Goal: Task Accomplishment & Management: Manage account settings

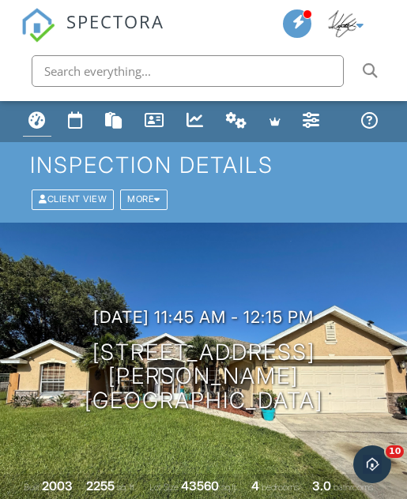
click at [37, 116] on div "Dashboard" at bounding box center [36, 119] width 17 height 17
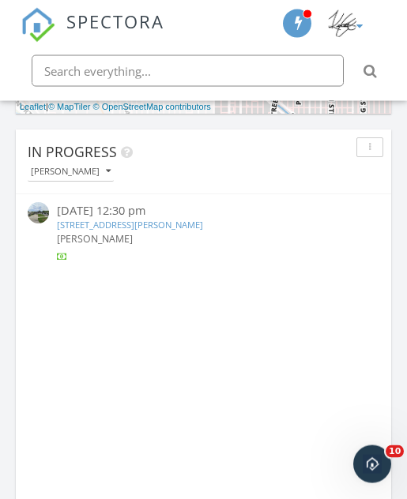
click at [92, 170] on div "[PERSON_NAME]" at bounding box center [71, 171] width 80 height 9
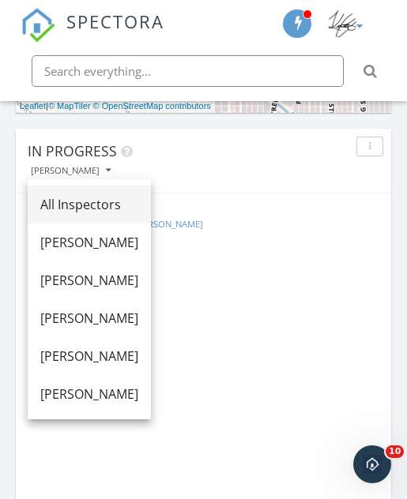
click at [124, 200] on div "All Inspectors" at bounding box center [89, 204] width 98 height 19
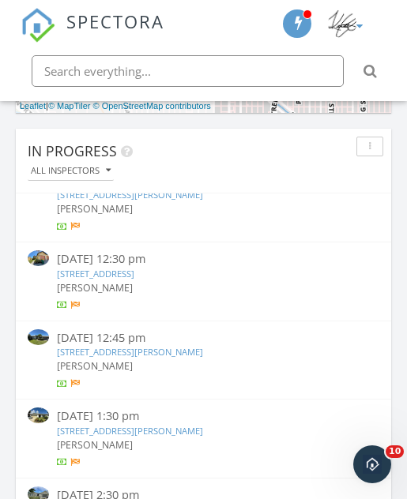
scroll to position [1003, 0]
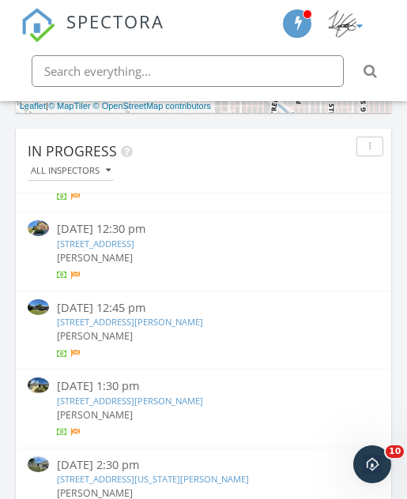
click at [134, 238] on link "990 Luminary Cir 101, Melbourne, FL 32901" at bounding box center [95, 244] width 77 height 12
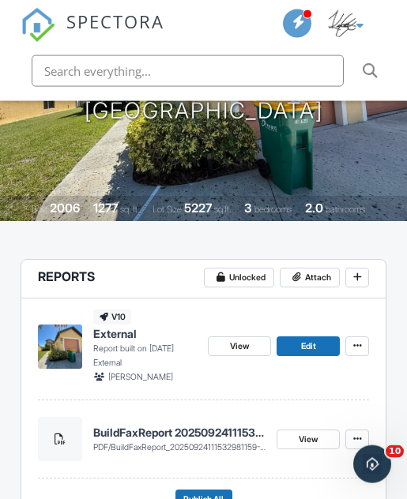
scroll to position [275, 0]
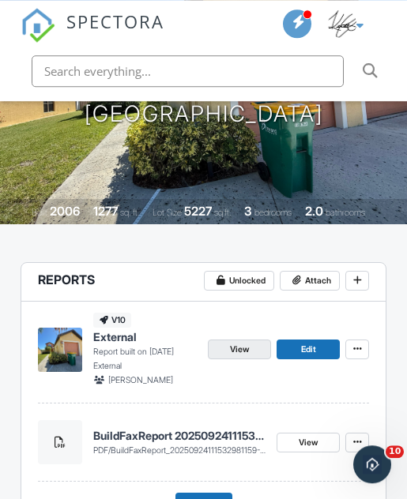
click at [253, 348] on link "View" at bounding box center [239, 350] width 63 height 20
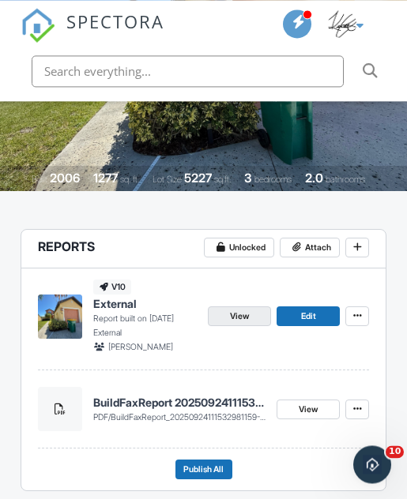
scroll to position [307, 0]
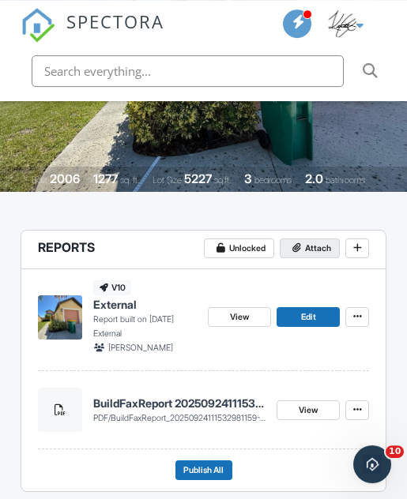
click at [323, 243] on span "Attach" at bounding box center [318, 249] width 26 height 14
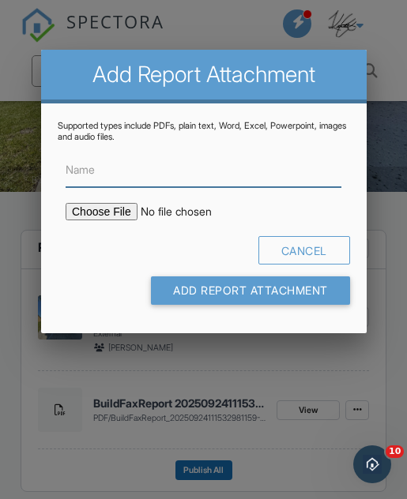
click at [256, 177] on input "Name" at bounding box center [204, 170] width 276 height 34
click at [257, 176] on input "Name" at bounding box center [204, 170] width 276 height 34
click at [254, 177] on input "Name" at bounding box center [204, 170] width 276 height 34
paste input "HOME_GH6189_10220_INSP_________CrystalClear_18_40_____C_20250929"
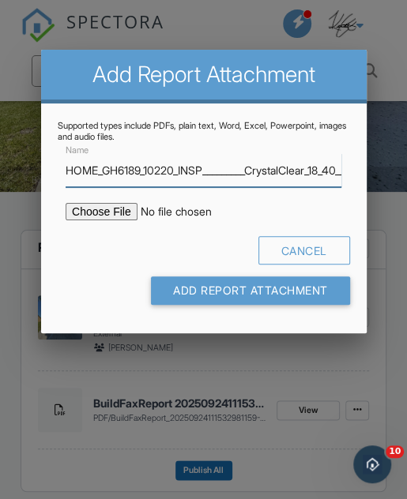
type input "HOME_GH6189_10220_INSP_________CrystalClear_18_40_____C_20250929"
click at [108, 219] on input "file" at bounding box center [187, 211] width 242 height 17
type input "C:\fakepath\HOME_GH6189_10220_INSP_________CrystalClear_18_40_____C_20250929.pdf"
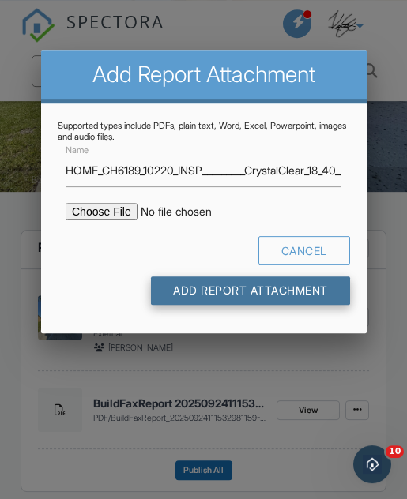
click at [326, 301] on input "Add Report Attachment" at bounding box center [250, 291] width 199 height 28
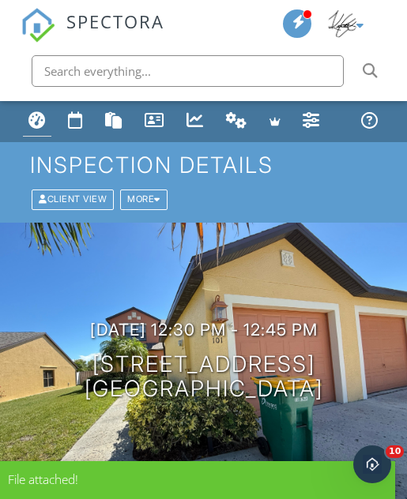
click at [35, 110] on link "Dashboard" at bounding box center [37, 122] width 28 height 30
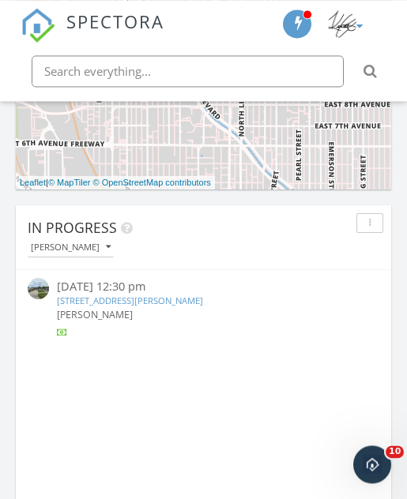
scroll to position [1035, 0]
click at [83, 252] on button "[PERSON_NAME]" at bounding box center [71, 247] width 86 height 19
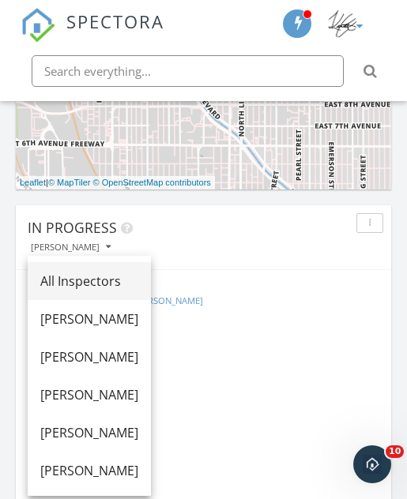
click at [133, 284] on div "All Inspectors" at bounding box center [89, 281] width 98 height 19
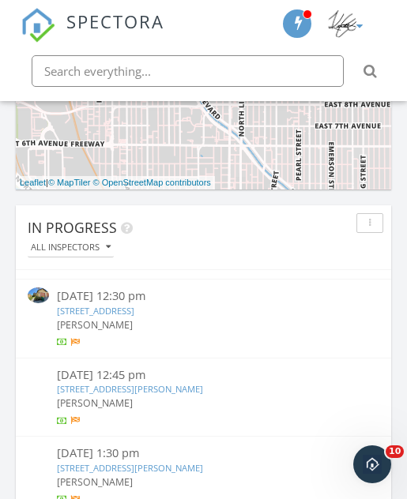
scroll to position [998, 0]
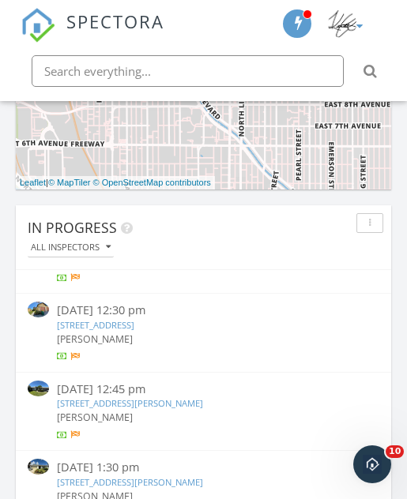
click at [195, 398] on link "6188 Joseph Ct, Melbourne, FL 32940" at bounding box center [130, 404] width 146 height 12
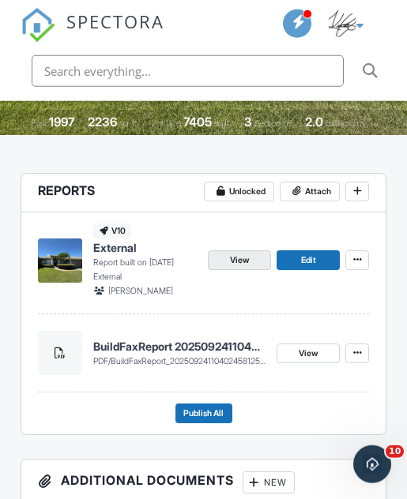
click at [253, 253] on link "View" at bounding box center [239, 261] width 63 height 20
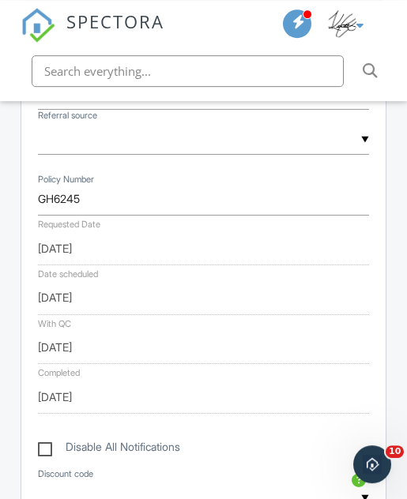
scroll to position [918, 0]
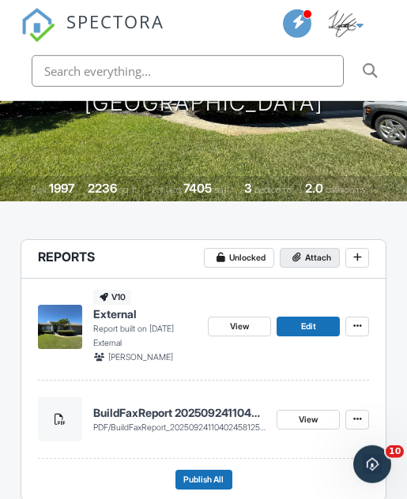
click at [320, 251] on span "Attach" at bounding box center [318, 258] width 26 height 14
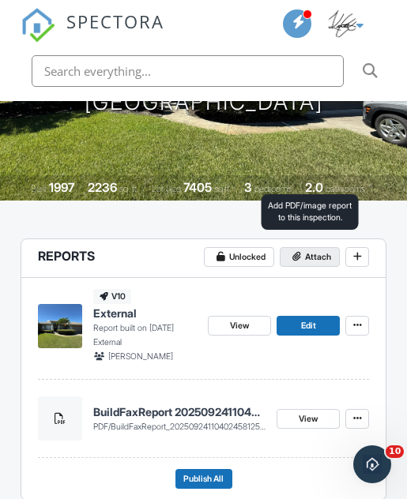
click at [314, 252] on span "Attach" at bounding box center [318, 258] width 26 height 14
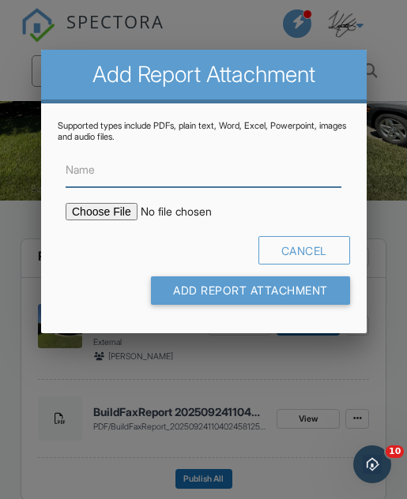
click at [237, 176] on input "Name" at bounding box center [204, 170] width 276 height 34
click at [239, 177] on input "Name" at bounding box center [204, 170] width 276 height 34
click at [241, 179] on input "Name" at bounding box center [204, 170] width 276 height 34
paste input "HOME_GH6245_10220_INSP_________CrystalClear_18_40_____C_20250929"
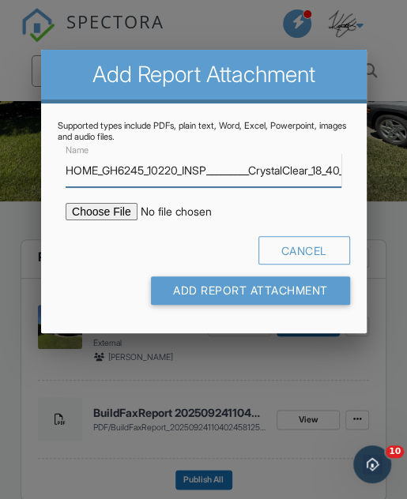
type input "HOME_GH6245_10220_INSP_________CrystalClear_18_40_____C_20250929"
click at [113, 221] on input "file" at bounding box center [187, 211] width 242 height 17
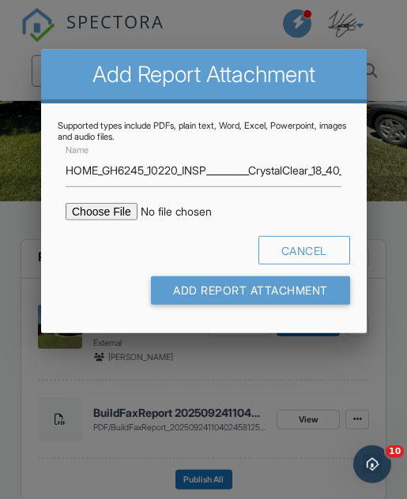
type input "C:\fakepath\HOME_GH6245_10220_INSP_________CrystalClear_18_40_____C_20250929.pdf"
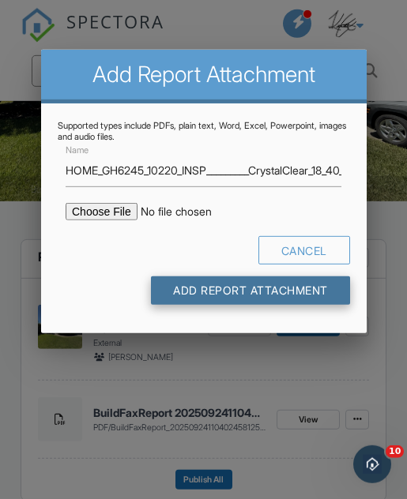
click at [299, 288] on input "Add Report Attachment" at bounding box center [250, 291] width 199 height 28
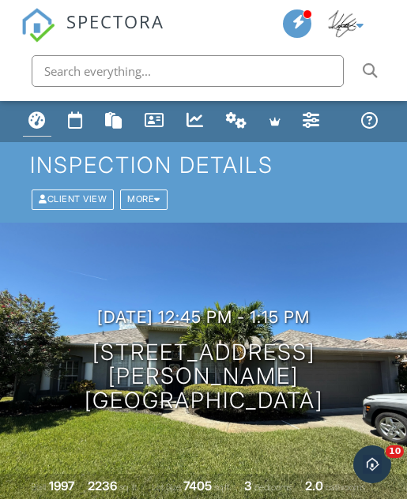
click at [32, 116] on div "Dashboard" at bounding box center [36, 119] width 17 height 17
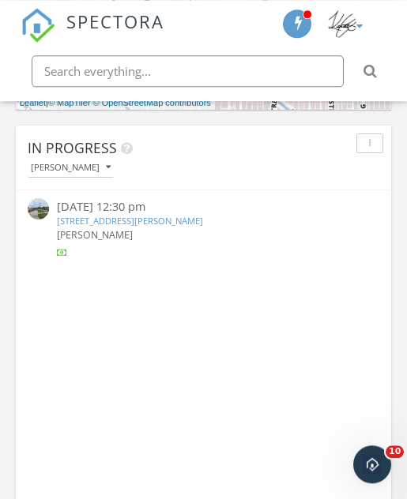
click at [46, 174] on button "[PERSON_NAME]" at bounding box center [71, 167] width 86 height 19
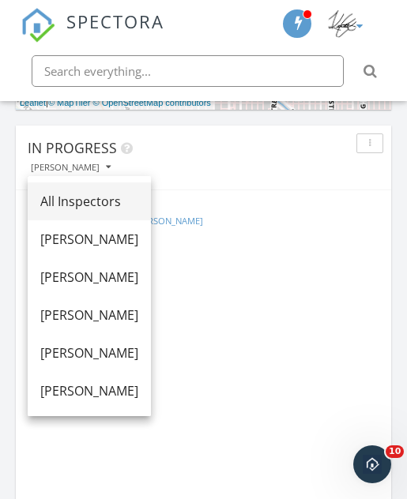
click at [50, 207] on div "All Inspectors" at bounding box center [89, 201] width 98 height 19
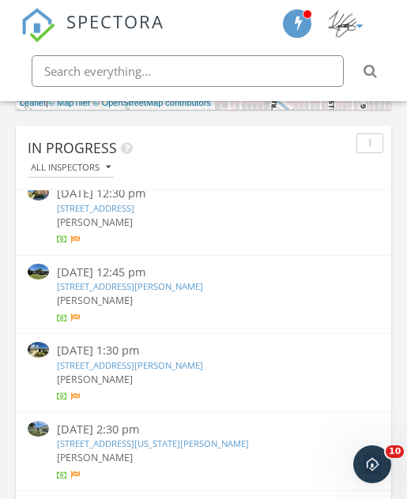
scroll to position [1054, 0]
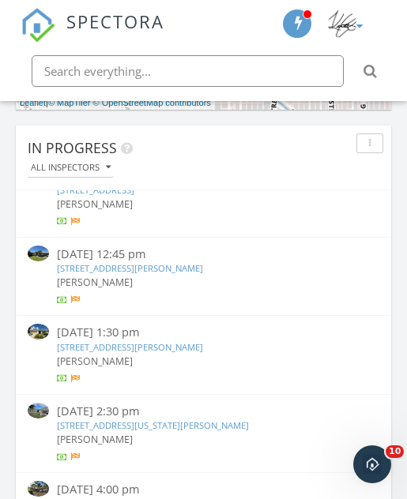
click at [76, 341] on link "[STREET_ADDRESS][PERSON_NAME]" at bounding box center [130, 347] width 146 height 12
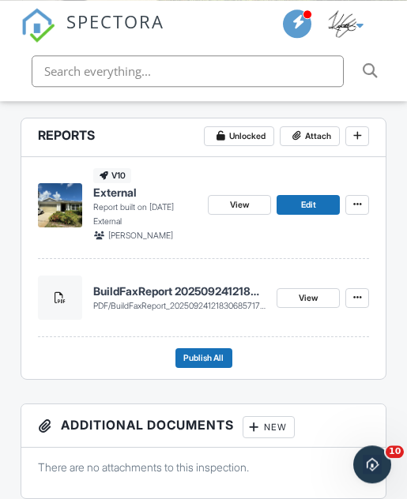
scroll to position [419, 0]
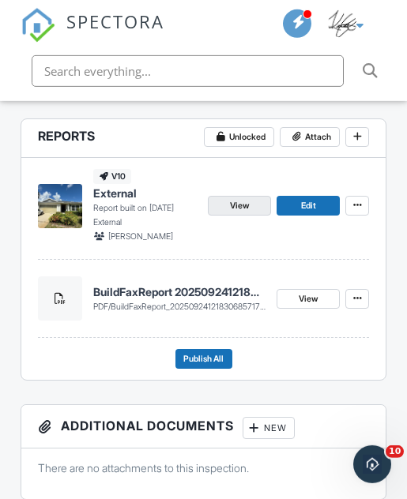
click at [233, 204] on span "View" at bounding box center [239, 206] width 19 height 14
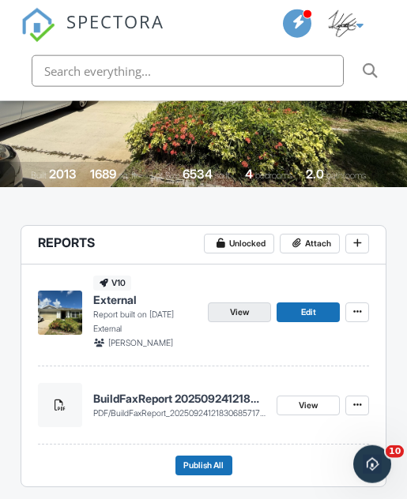
scroll to position [289, 0]
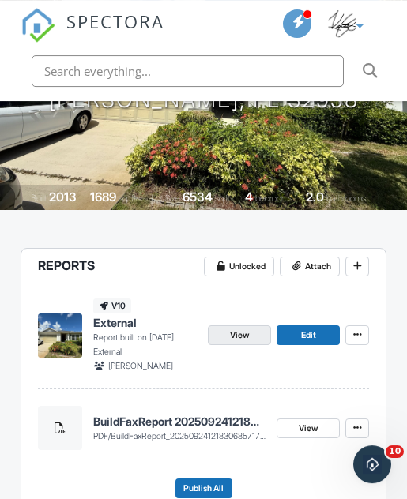
click at [252, 334] on link "View" at bounding box center [239, 336] width 63 height 20
click at [243, 330] on span "View" at bounding box center [239, 336] width 19 height 14
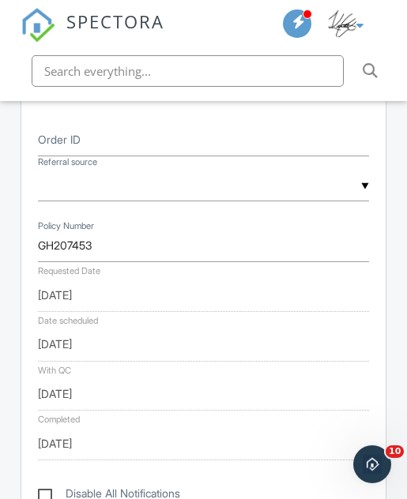
scroll to position [877, 0]
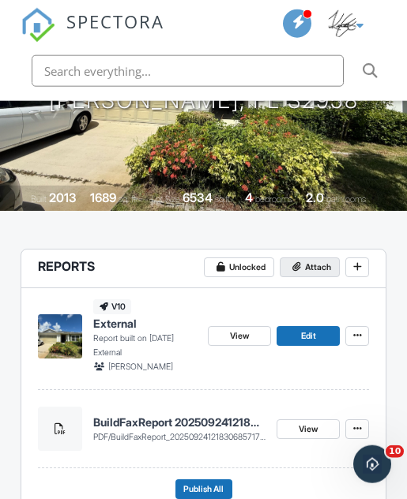
click at [324, 258] on button "Attach" at bounding box center [310, 268] width 60 height 20
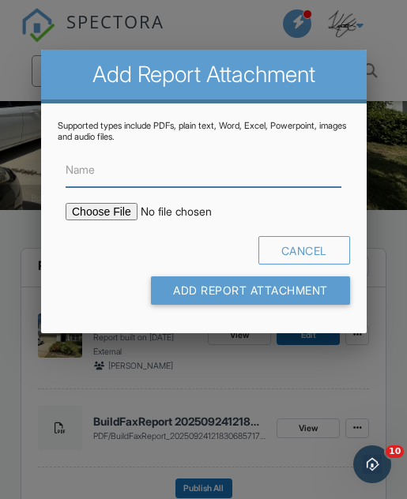
click at [226, 171] on input "Name" at bounding box center [204, 170] width 276 height 34
paste input "HOME_GH207453_10220_INSP_________CrystalClear_18_94_____C_20250929"
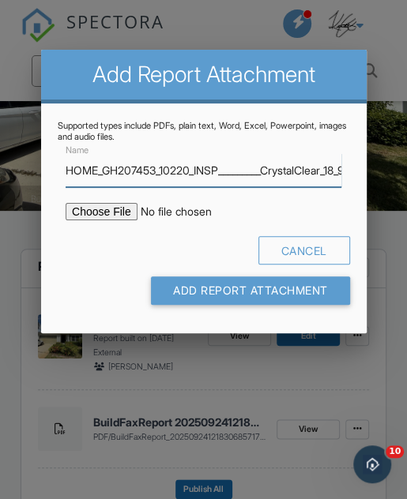
click at [107, 187] on input "HOME_GH207453_10220_INSP_________CrystalClear_18_94_____C_20250929" at bounding box center [204, 170] width 276 height 34
type input "HOME_GH207453_10220_INSP_________CrystalClear_18_94_____C_20250929"
click at [122, 210] on input "file" at bounding box center [187, 211] width 242 height 17
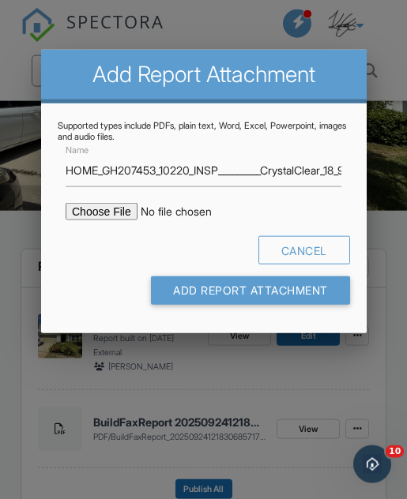
type input "C:\fakepath\HOME_GH207453_10220_INSP_________CrystalClear_18_94_____C_20250929.…"
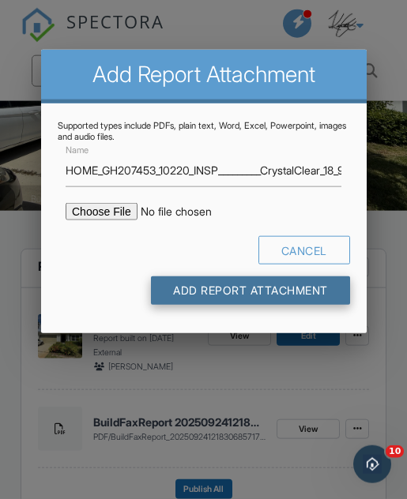
click at [269, 297] on input "Add Report Attachment" at bounding box center [250, 291] width 199 height 28
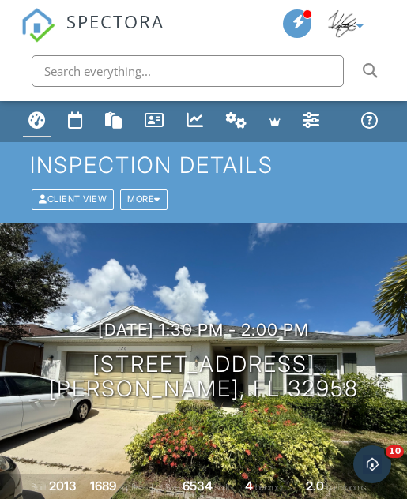
click at [40, 114] on div "Dashboard" at bounding box center [36, 119] width 17 height 17
click at [40, 112] on div "Dashboard" at bounding box center [36, 119] width 17 height 17
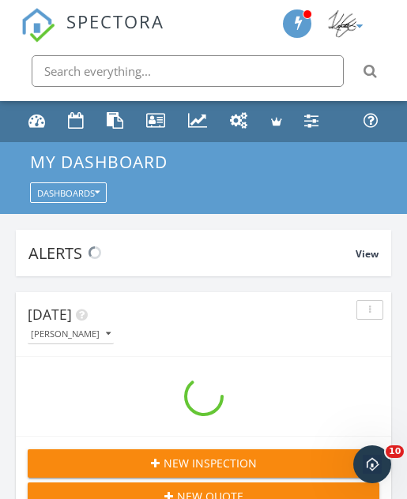
scroll to position [2704, 408]
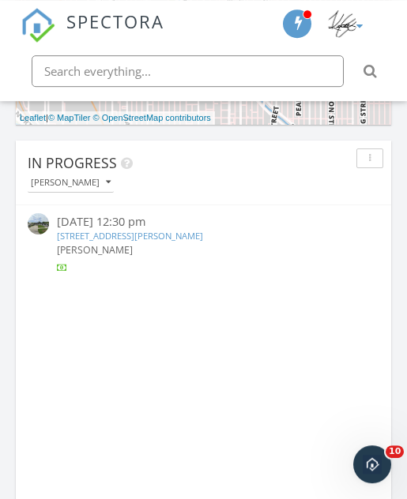
click at [93, 183] on div "[PERSON_NAME]" at bounding box center [71, 182] width 80 height 9
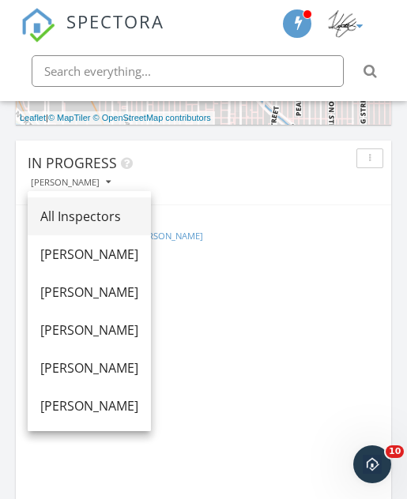
click at [124, 213] on div "All Inspectors" at bounding box center [89, 216] width 98 height 19
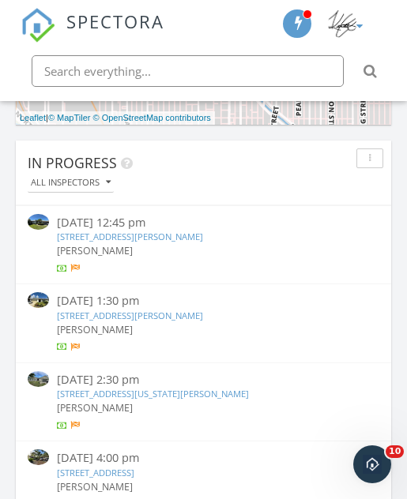
scroll to position [1104, 0]
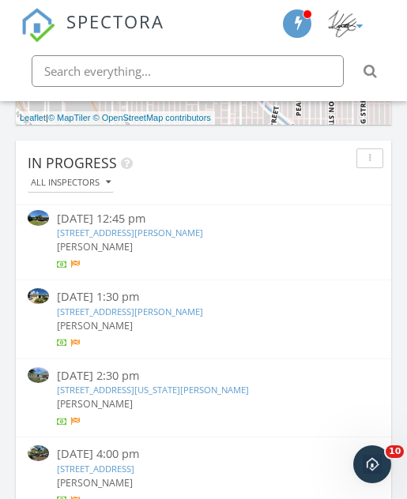
click at [184, 319] on div "[PERSON_NAME]" at bounding box center [203, 326] width 293 height 14
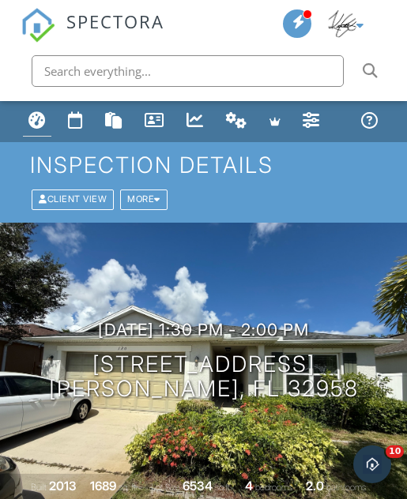
click at [37, 123] on div "Dashboard" at bounding box center [36, 119] width 17 height 17
click at [38, 115] on div "Dashboard" at bounding box center [36, 119] width 17 height 17
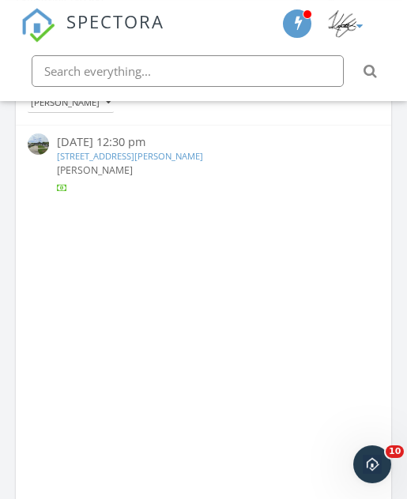
scroll to position [1161, 0]
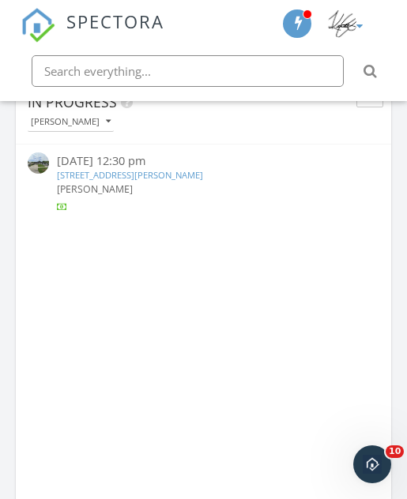
click at [96, 122] on div "[PERSON_NAME]" at bounding box center [71, 121] width 80 height 9
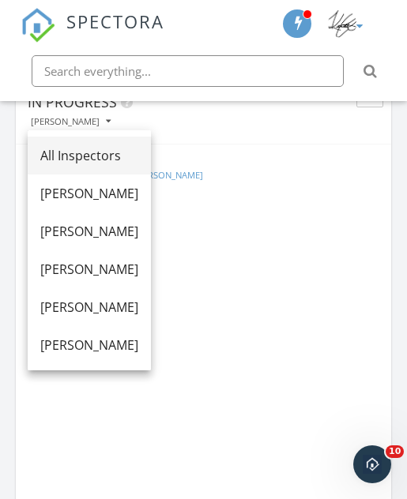
click at [133, 153] on div "All Inspectors" at bounding box center [89, 155] width 98 height 19
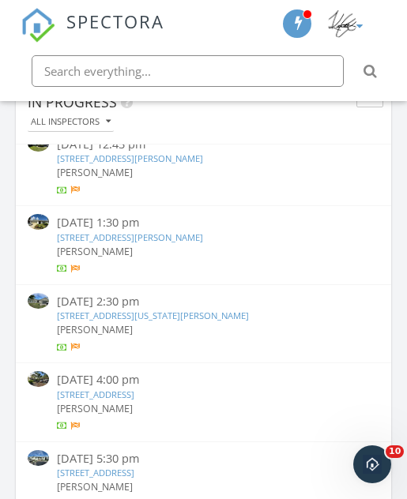
scroll to position [1123, 0]
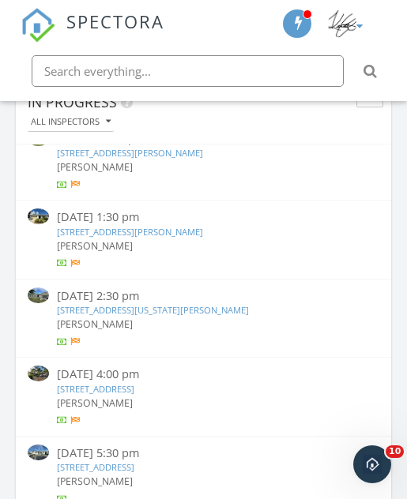
click at [202, 304] on link "2037 SW Idaho Ln, Port St. Lucie, FL 34953" at bounding box center [153, 310] width 192 height 12
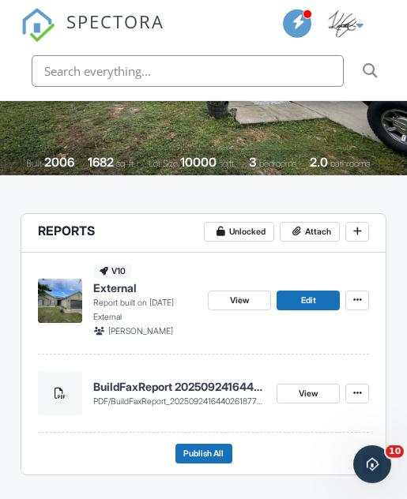
scroll to position [322, 0]
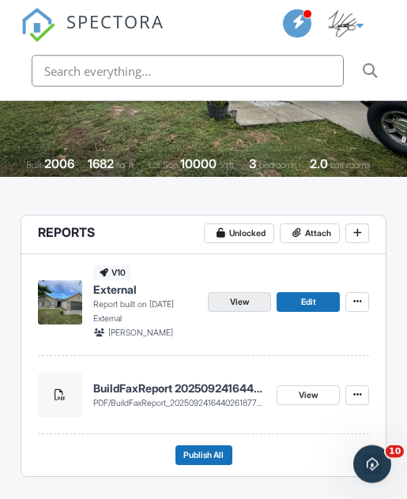
click at [255, 302] on link "View" at bounding box center [239, 302] width 63 height 20
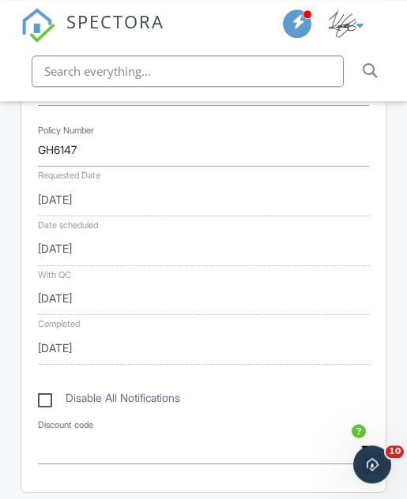
scroll to position [967, 0]
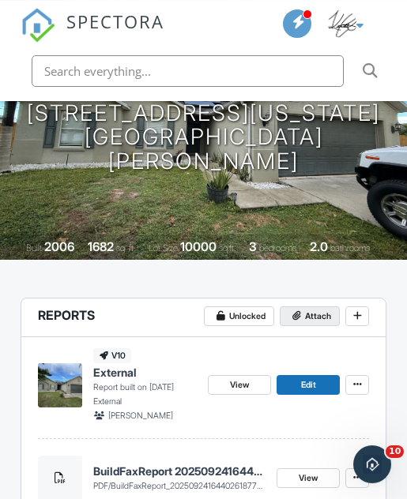
click at [320, 311] on span "Attach" at bounding box center [318, 317] width 26 height 14
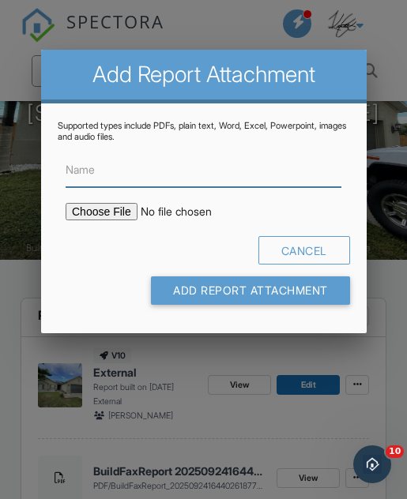
click at [235, 175] on input "Name" at bounding box center [204, 170] width 276 height 34
click at [240, 172] on input "Name" at bounding box center [204, 170] width 276 height 34
click at [235, 173] on input "Name" at bounding box center [204, 170] width 276 height 34
paste input "HOME_GH6147_10220_INSP_________CrystalClear_18_94_____C_20250929"
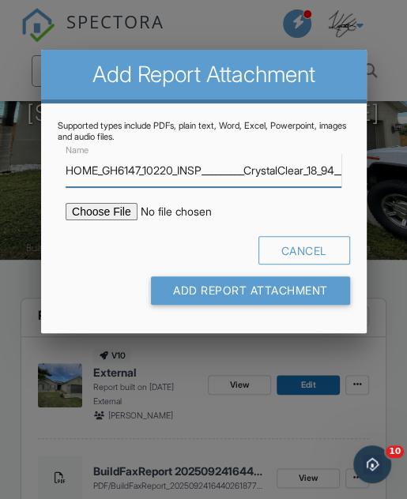
type input "HOME_GH6147_10220_INSP_________CrystalClear_18_94_____C_20250929"
click at [104, 221] on input "file" at bounding box center [187, 211] width 242 height 17
type input "C:\fakepath\HOME_GH6147_10220_INSP_________CrystalClear_18_94_____C_20250929.pdf"
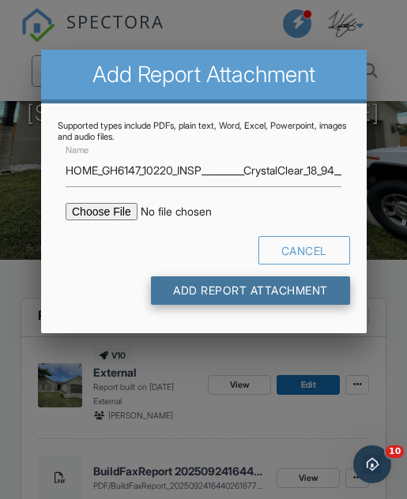
click at [297, 305] on input "Add Report Attachment" at bounding box center [250, 291] width 199 height 28
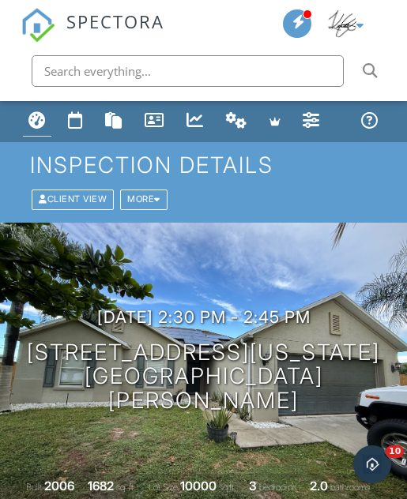
click at [31, 121] on div "Dashboard" at bounding box center [36, 119] width 17 height 17
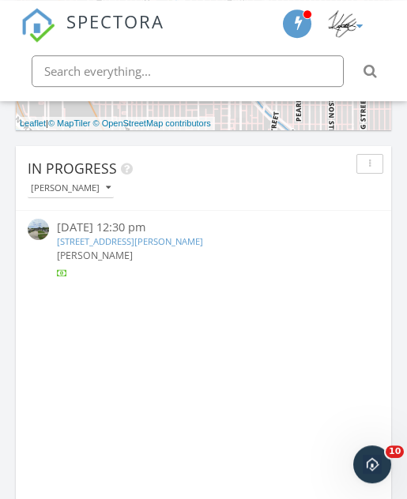
scroll to position [1095, 0]
click at [94, 187] on div "[PERSON_NAME]" at bounding box center [71, 187] width 80 height 9
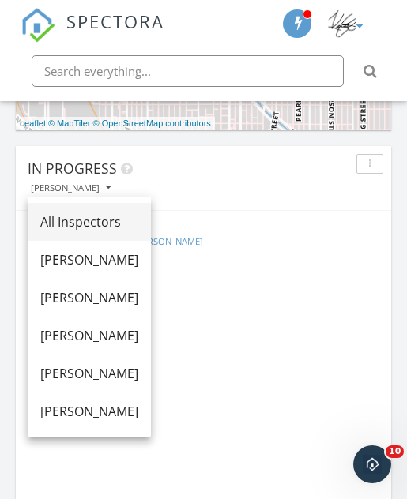
click at [138, 218] on div "All Inspectors" at bounding box center [89, 222] width 98 height 19
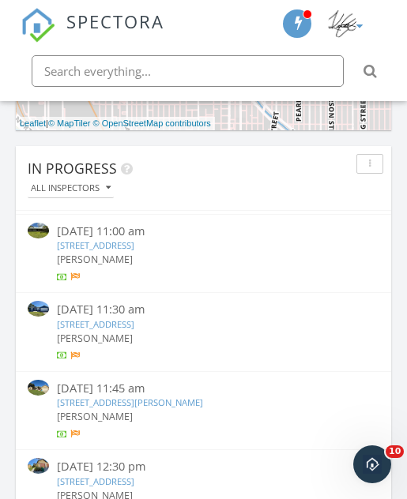
click at [329, 239] on div "[STREET_ADDRESS]" at bounding box center [203, 245] width 293 height 13
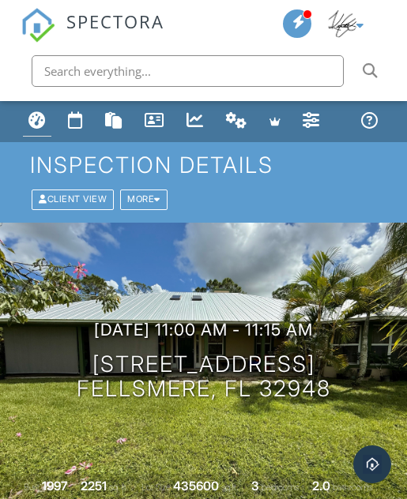
click at [27, 134] on link "Dashboard" at bounding box center [37, 122] width 28 height 30
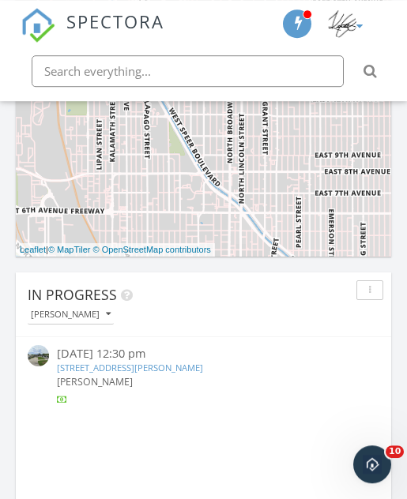
scroll to position [1117, 0]
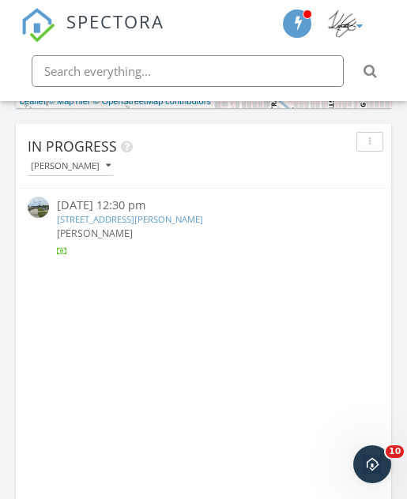
click at [106, 162] on icon "button" at bounding box center [108, 165] width 5 height 9
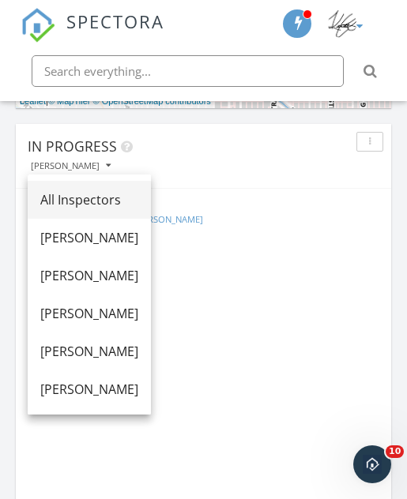
click at [129, 204] on div "All Inspectors" at bounding box center [89, 199] width 98 height 19
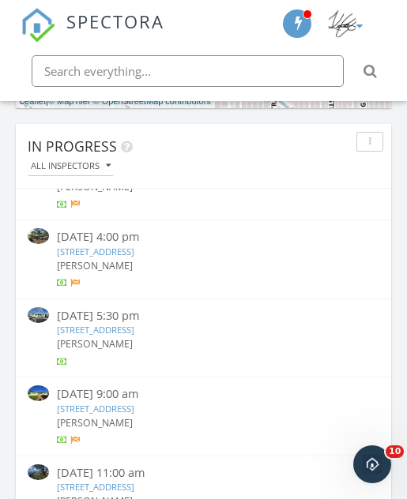
scroll to position [1306, 0]
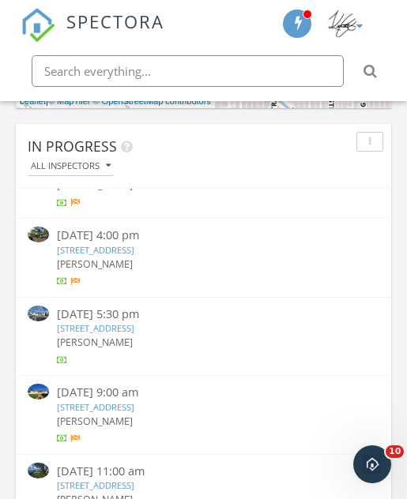
click at [134, 244] on link "[STREET_ADDRESS]" at bounding box center [95, 250] width 77 height 12
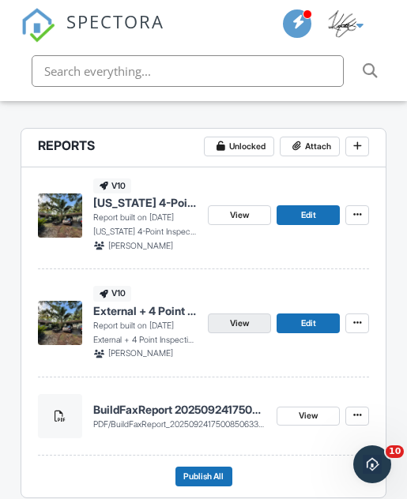
click at [247, 321] on span "View" at bounding box center [239, 324] width 19 height 14
click at [243, 317] on span "View" at bounding box center [239, 324] width 19 height 14
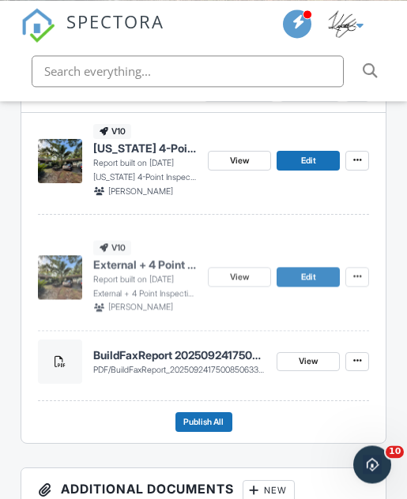
scroll to position [464, 0]
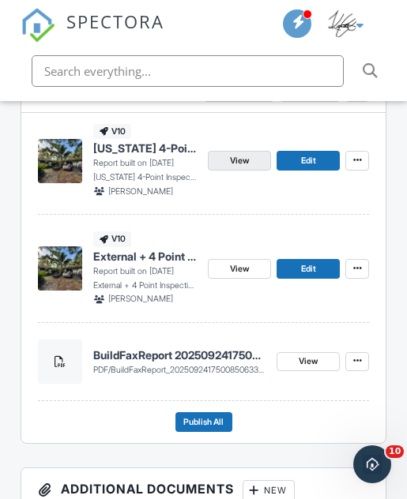
click at [257, 158] on link "View" at bounding box center [239, 161] width 63 height 20
click at [249, 151] on link "View" at bounding box center [239, 161] width 63 height 20
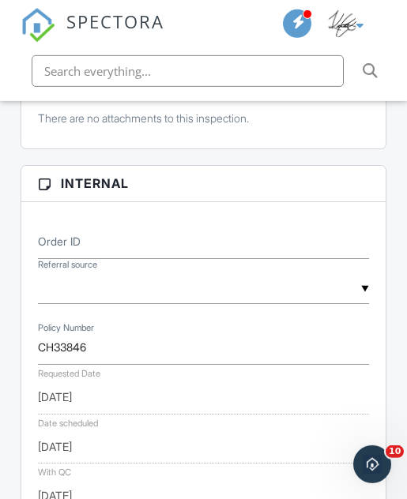
scroll to position [878, 0]
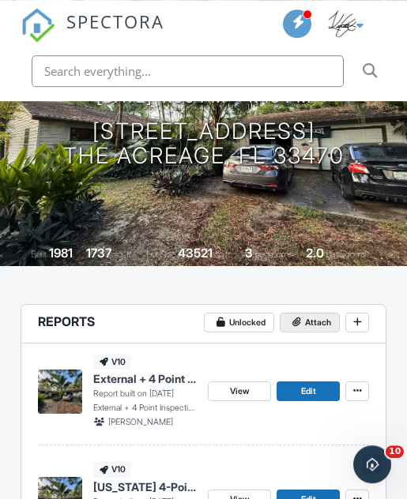
click at [320, 324] on span "Attach" at bounding box center [318, 323] width 26 height 14
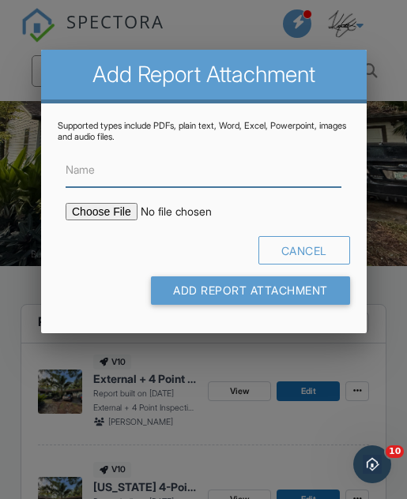
click at [288, 187] on input "Name" at bounding box center [204, 170] width 276 height 34
click at [294, 186] on input "Name" at bounding box center [204, 170] width 276 height 34
click at [293, 185] on input "Name" at bounding box center [204, 170] width 276 height 34
paste input "HOME_CH33846_10220_INSP_________CrystalClear_18_94_____C_20250929"
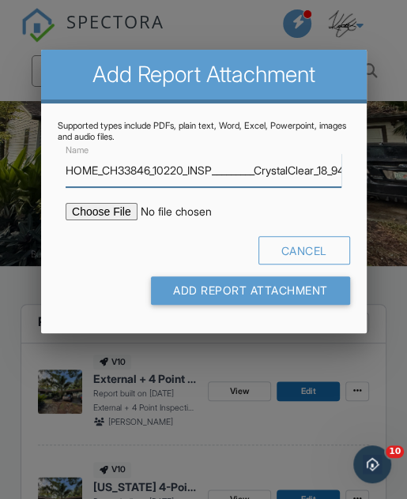
type input "HOME_CH33846_10220_INSP_________CrystalClear_18_94_____C_20250929"
click at [111, 221] on input "file" at bounding box center [187, 211] width 242 height 17
type input "C:\fakepath\HOME_CH33846_10220_INSP_________CrystalClear_18_94_____C_20250929.p…"
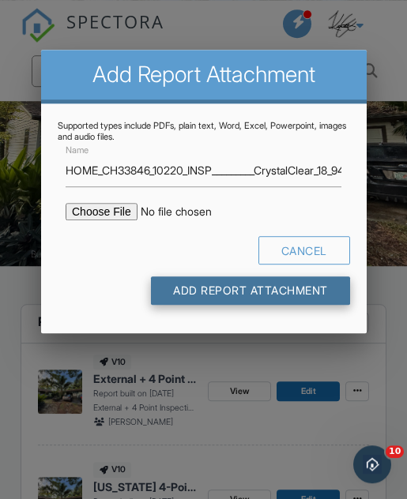
click at [282, 305] on input "Add Report Attachment" at bounding box center [250, 291] width 199 height 28
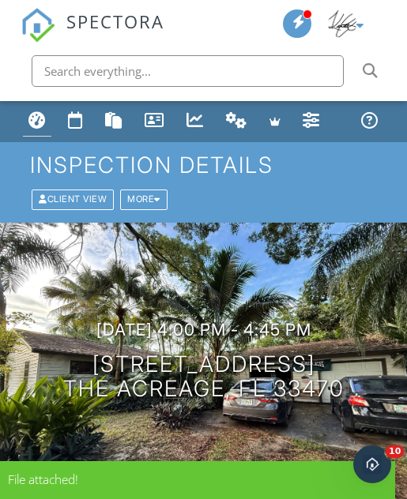
click at [35, 119] on div "Dashboard" at bounding box center [36, 119] width 17 height 17
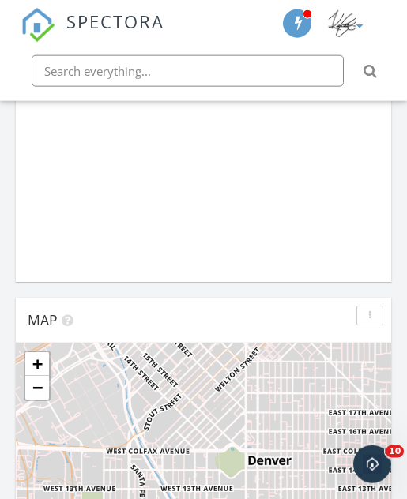
scroll to position [2704, 408]
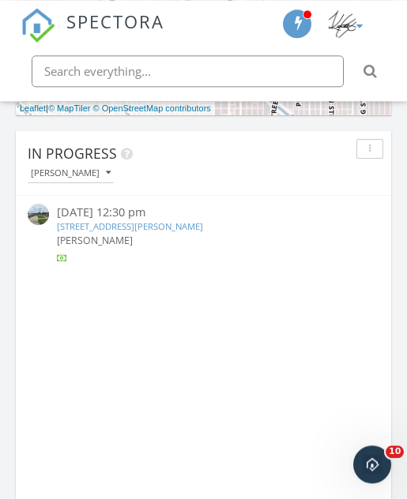
click at [105, 174] on button "[PERSON_NAME]" at bounding box center [71, 173] width 86 height 19
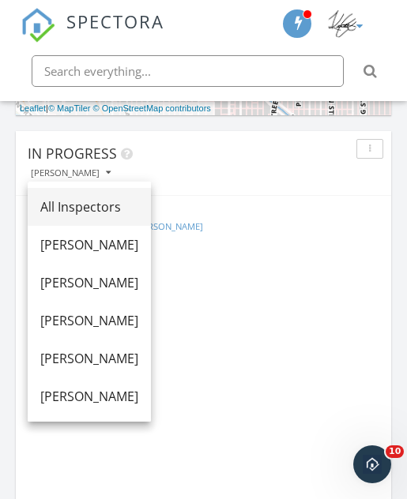
click at [138, 204] on div "All Inspectors" at bounding box center [89, 207] width 98 height 19
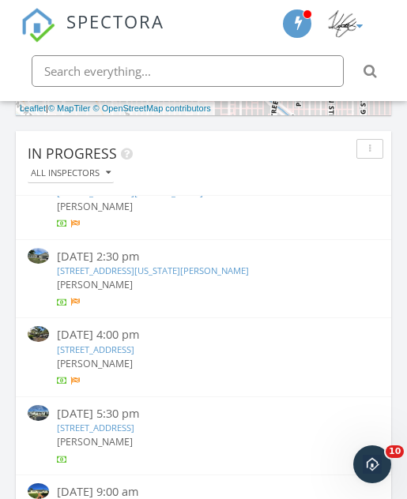
scroll to position [1196, 0]
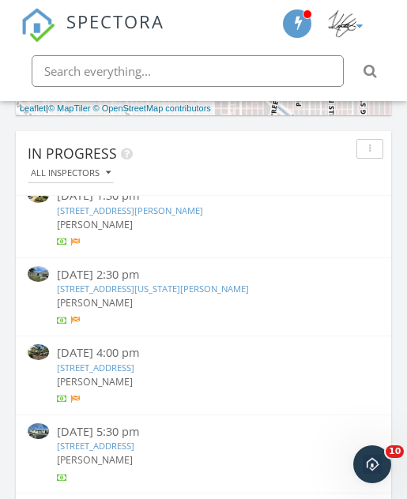
click at [184, 454] on div "[PERSON_NAME]" at bounding box center [203, 461] width 293 height 14
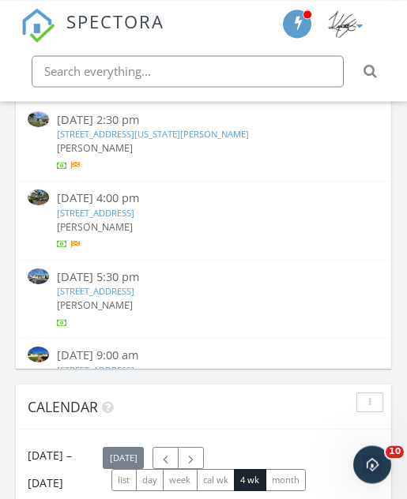
scroll to position [1122, 0]
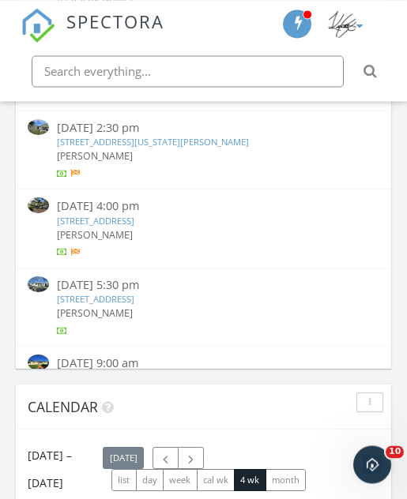
click at [134, 293] on link "1115 SE 8th Ct, Hialeah, FL 33010" at bounding box center [95, 299] width 77 height 12
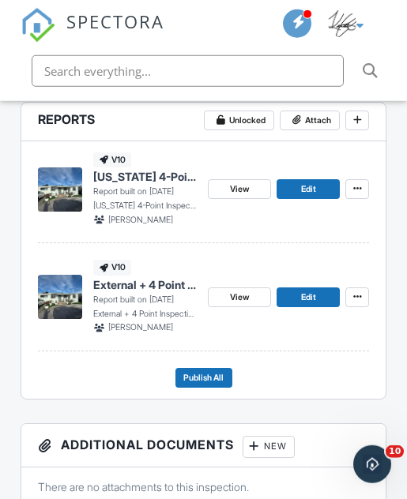
scroll to position [436, 0]
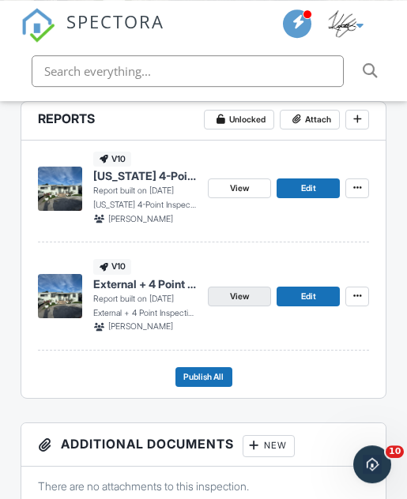
click at [256, 291] on link "View" at bounding box center [239, 297] width 63 height 20
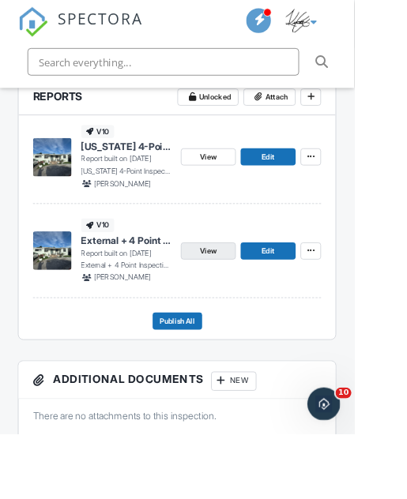
scroll to position [480, 0]
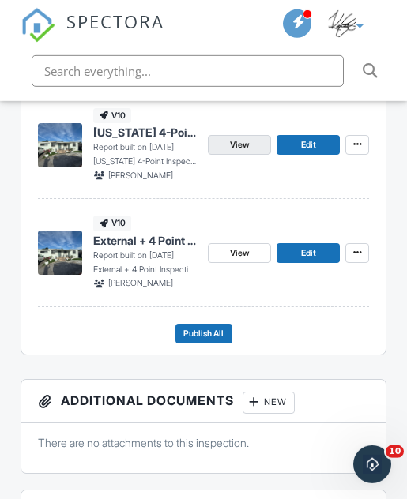
click at [245, 141] on span "View" at bounding box center [239, 145] width 19 height 14
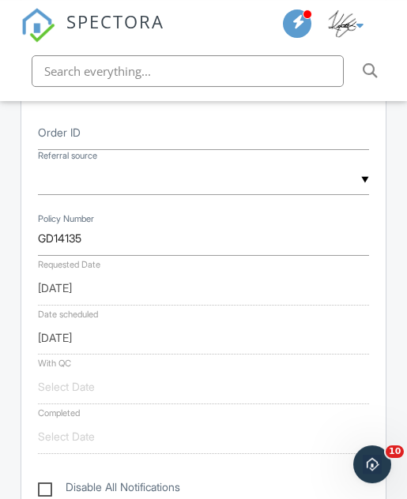
scroll to position [913, 0]
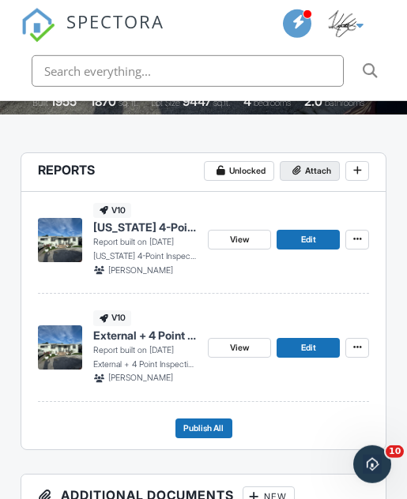
click at [323, 173] on span "Attach" at bounding box center [318, 171] width 26 height 14
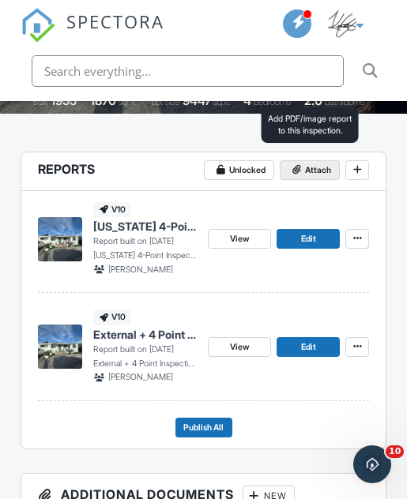
click at [312, 167] on span "Attach" at bounding box center [318, 171] width 26 height 14
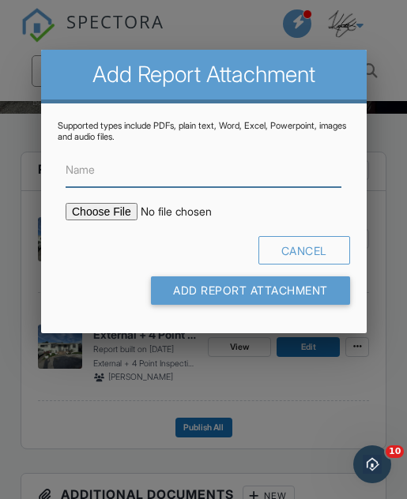
click at [242, 175] on input "Name" at bounding box center [204, 170] width 276 height 34
click at [244, 173] on input "Name" at bounding box center [204, 170] width 276 height 34
click at [241, 180] on input "Name" at bounding box center [204, 170] width 276 height 34
click at [235, 183] on input "Name" at bounding box center [204, 170] width 276 height 34
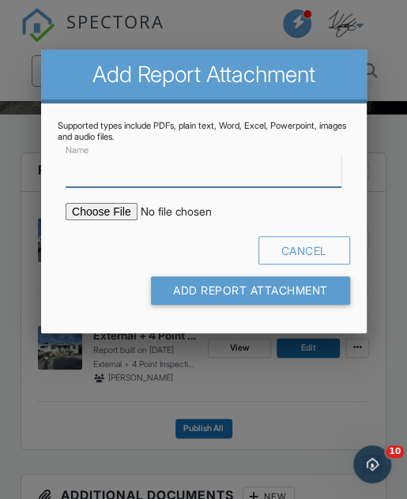
paste input "HOME_GD14135_10220_INSP_________CrystalClear_18_94_____C_20250929"
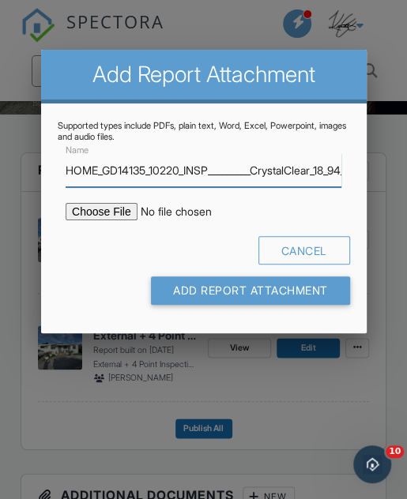
type input "HOME_GD14135_10220_INSP_________CrystalClear_18_94_____C_20250929"
click at [112, 209] on input "file" at bounding box center [187, 211] width 242 height 17
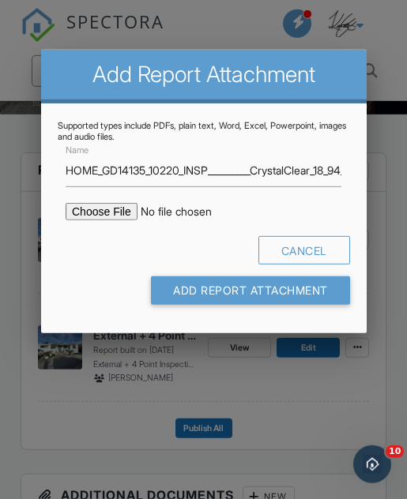
type input "C:\fakepath\HOME_GD14135_10220_INSP_________CrystalClear_18_94_____C_20250929.p…"
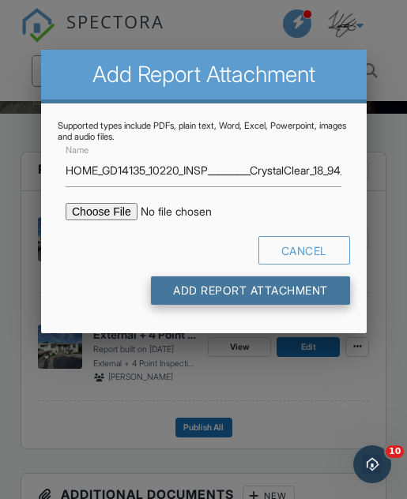
click at [311, 293] on input "Add Report Attachment" at bounding box center [250, 291] width 199 height 28
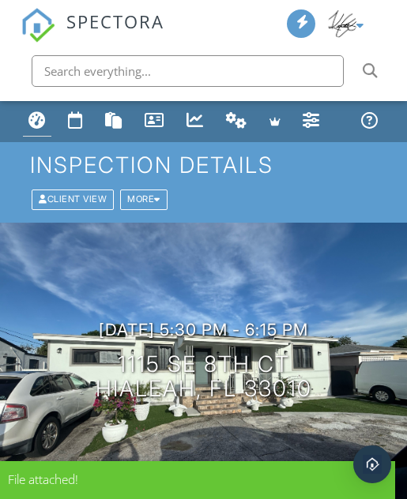
click at [31, 120] on div "Dashboard" at bounding box center [36, 119] width 17 height 17
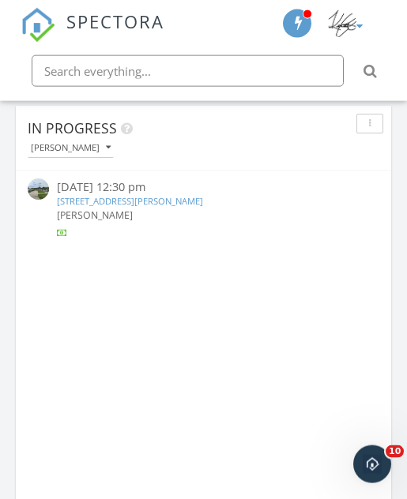
scroll to position [1135, 0]
click at [90, 150] on div "[PERSON_NAME]" at bounding box center [71, 147] width 80 height 9
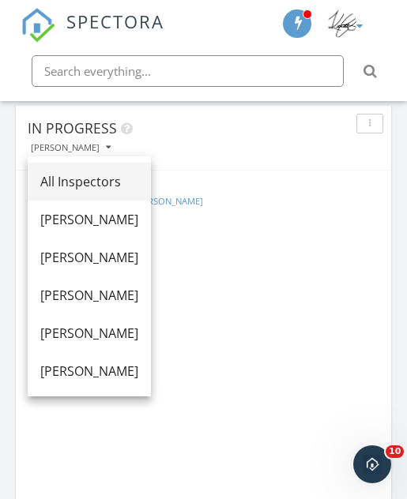
click at [127, 177] on div "All Inspectors" at bounding box center [89, 181] width 98 height 19
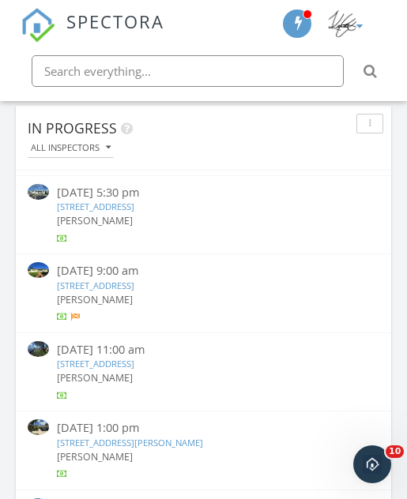
scroll to position [1412, 0]
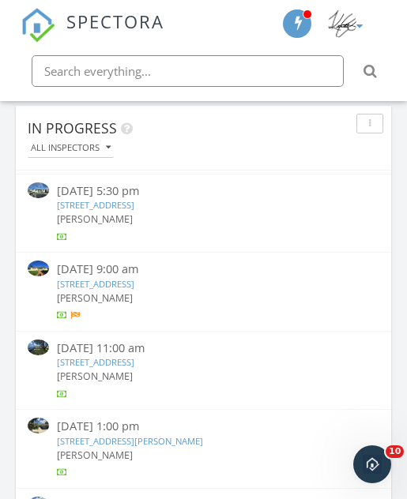
click at [134, 278] on link "[STREET_ADDRESS]" at bounding box center [95, 284] width 77 height 12
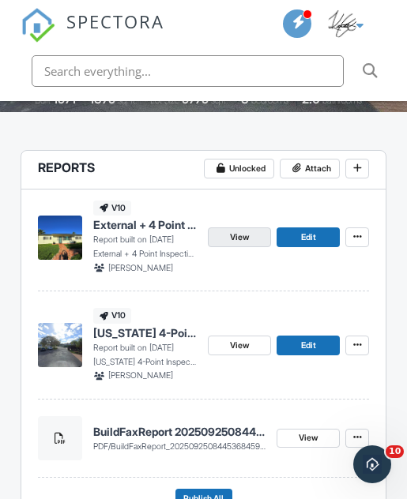
click at [247, 237] on span "View" at bounding box center [239, 238] width 19 height 14
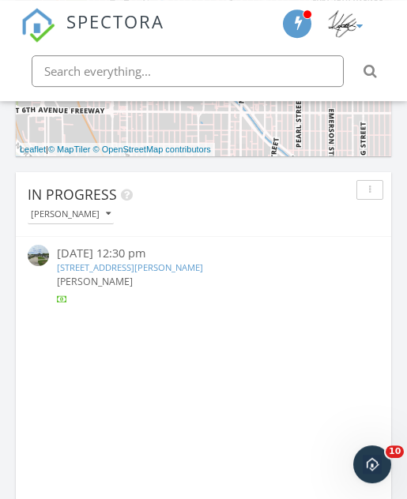
click at [104, 212] on button "[PERSON_NAME]" at bounding box center [71, 214] width 86 height 19
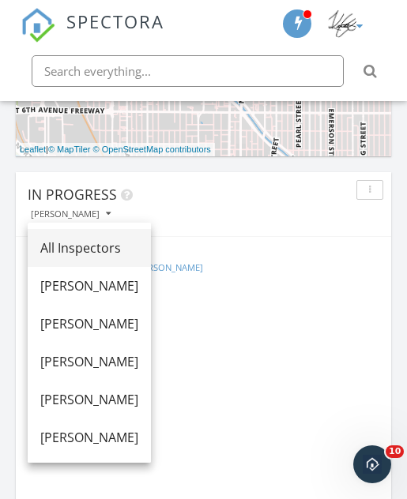
click at [126, 251] on div "All Inspectors" at bounding box center [89, 248] width 98 height 19
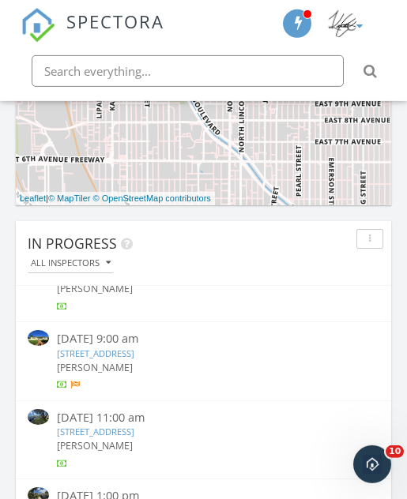
scroll to position [1458, 0]
click at [134, 347] on link "7222 SW 138th Pl, MIAMI, FL 33175" at bounding box center [95, 353] width 77 height 12
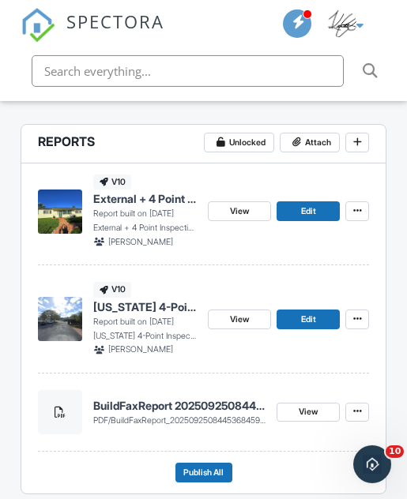
scroll to position [428, 0]
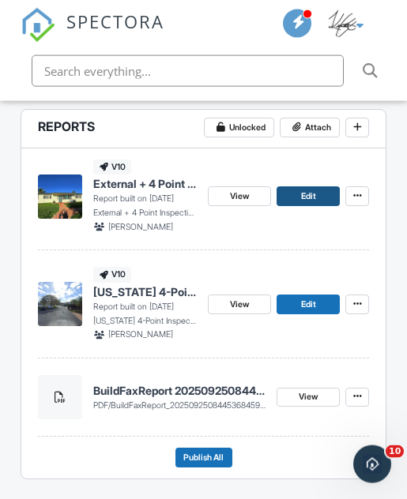
click at [326, 195] on link "Edit" at bounding box center [308, 197] width 63 height 20
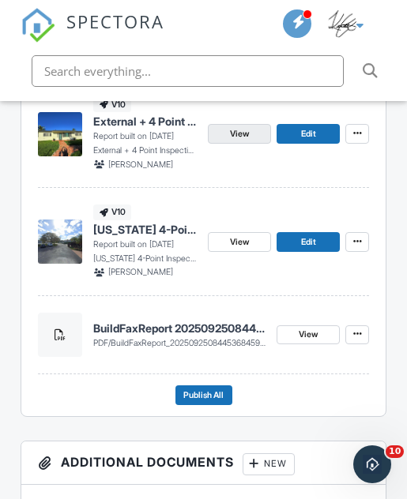
click at [247, 138] on span "View" at bounding box center [239, 134] width 19 height 14
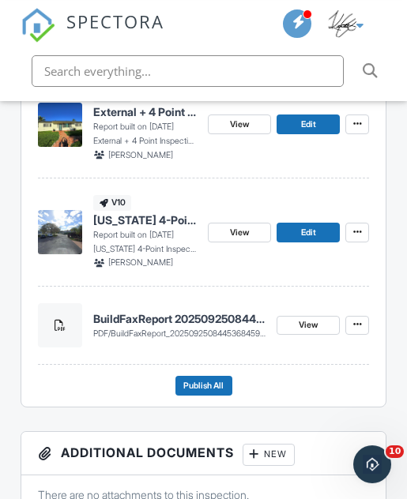
scroll to position [500, 0]
click at [253, 230] on link "View" at bounding box center [239, 233] width 63 height 20
click at [245, 234] on span "View" at bounding box center [239, 233] width 19 height 14
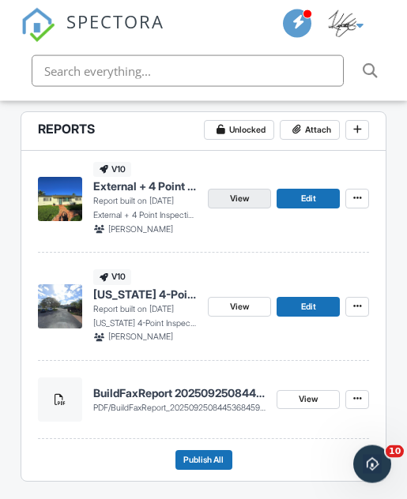
scroll to position [427, 0]
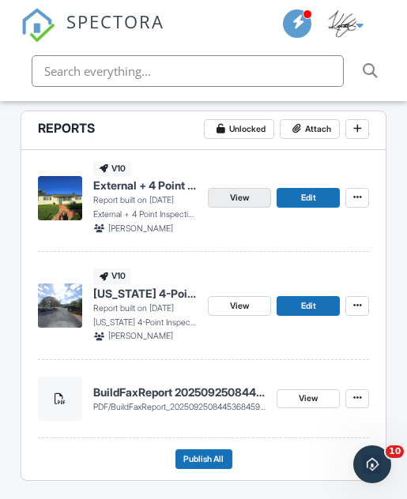
click at [251, 192] on link "View" at bounding box center [239, 198] width 63 height 20
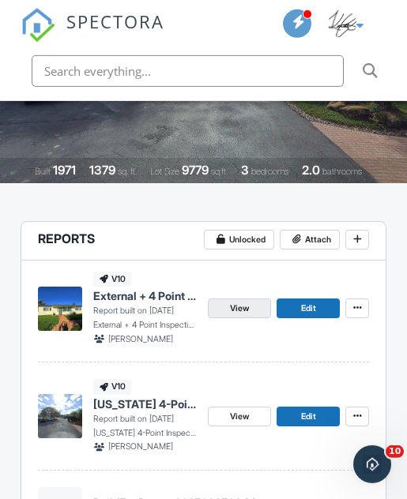
scroll to position [296, 0]
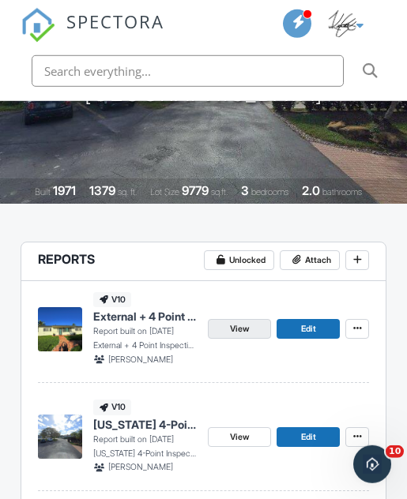
click at [253, 322] on link "View" at bounding box center [239, 329] width 63 height 20
click at [248, 336] on link "View" at bounding box center [239, 329] width 63 height 20
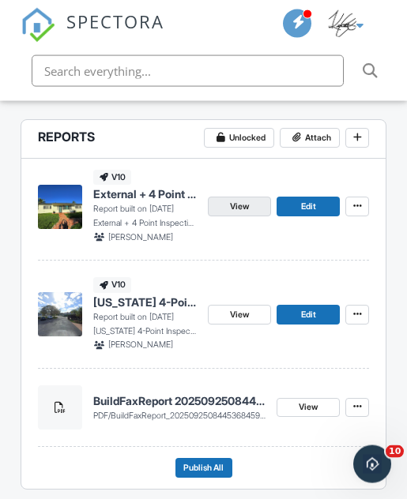
scroll to position [419, 0]
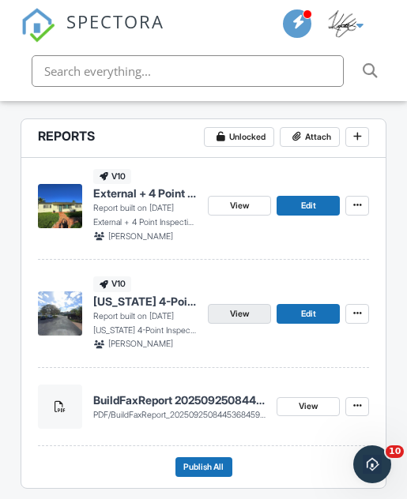
click at [266, 312] on link "View" at bounding box center [239, 314] width 63 height 20
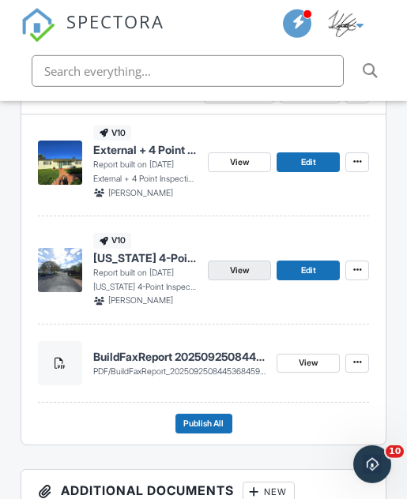
scroll to position [463, 0]
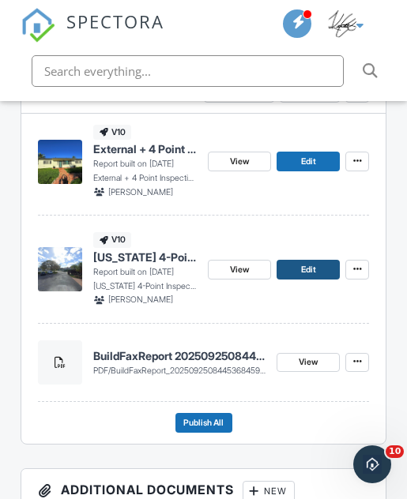
click at [316, 266] on link "Edit" at bounding box center [308, 270] width 63 height 20
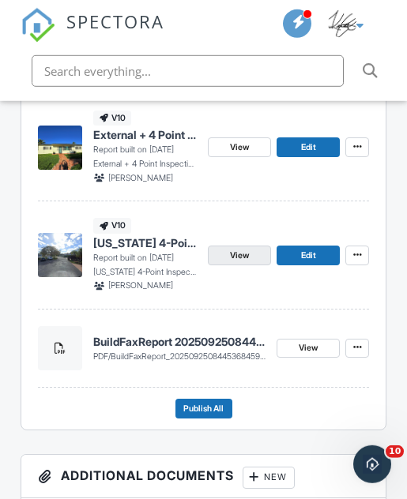
click at [251, 248] on link "View" at bounding box center [239, 256] width 63 height 20
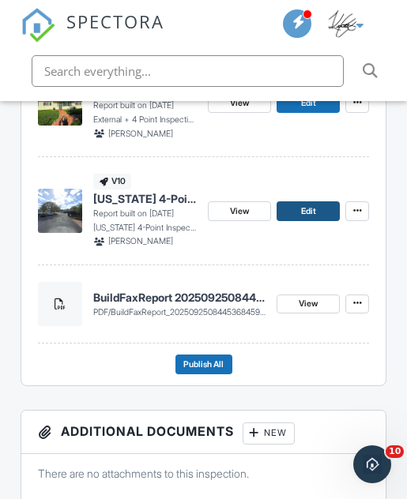
click at [316, 209] on link "Edit" at bounding box center [308, 212] width 63 height 20
click at [315, 205] on span "Edit" at bounding box center [308, 212] width 15 height 14
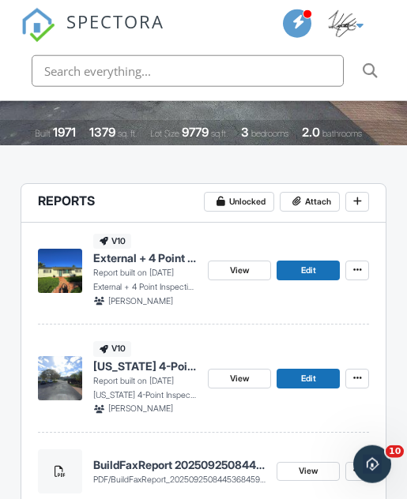
scroll to position [390, 0]
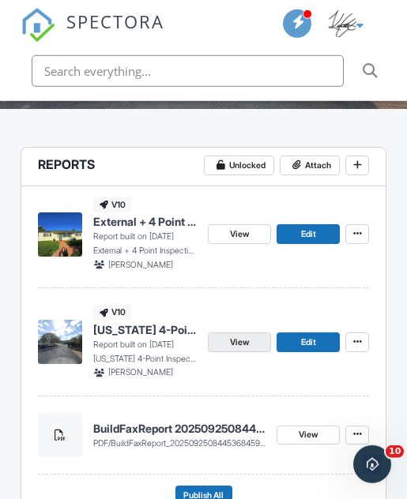
click at [243, 346] on link "View" at bounding box center [239, 343] width 63 height 20
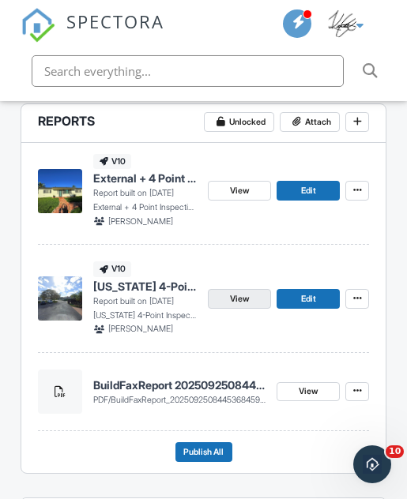
scroll to position [435, 0]
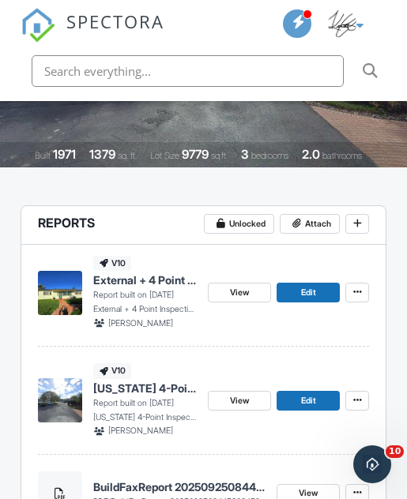
scroll to position [331, 0]
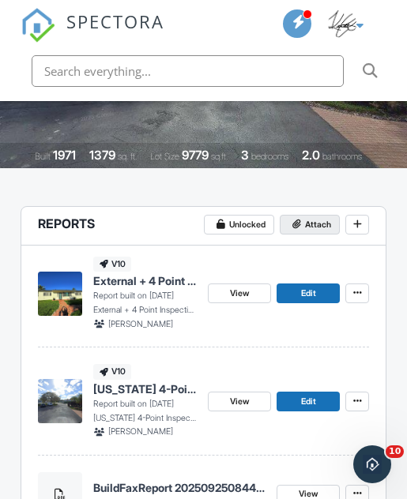
click at [311, 224] on span "Attach" at bounding box center [318, 225] width 26 height 14
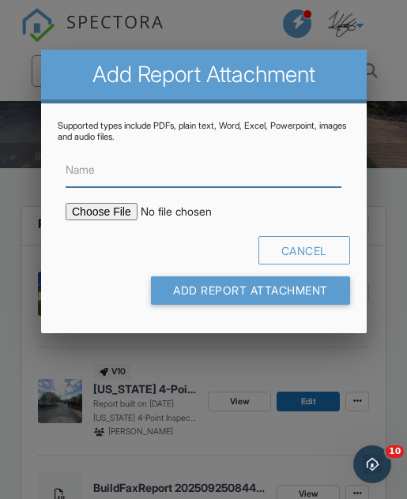
click at [243, 180] on input "Name" at bounding box center [204, 170] width 276 height 34
click at [243, 176] on input "Name" at bounding box center [204, 170] width 276 height 34
click at [245, 176] on input "Name" at bounding box center [204, 170] width 276 height 34
click at [247, 177] on input "Name" at bounding box center [204, 170] width 276 height 34
paste input "HOME_CH32526_10220_INSP_________CrystalClear_18_94_____C_20250929"
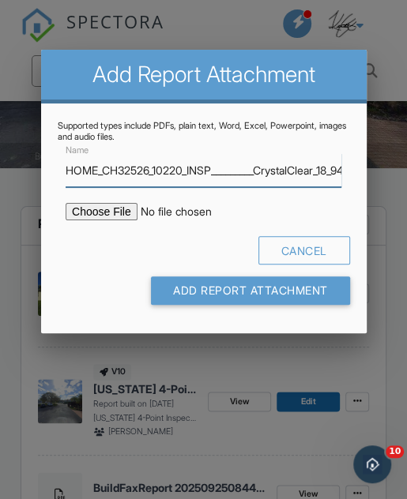
type input "HOME_CH32526_10220_INSP_________CrystalClear_18_94_____C_20250929"
click at [115, 214] on input "file" at bounding box center [187, 211] width 242 height 17
type input "C:\fakepath\HOME_CH32526_10220_INSP_________CrystalClear_18_94_____C_20250929.p…"
click at [326, 317] on div "Cancel Add Report Attachment" at bounding box center [204, 276] width 292 height 81
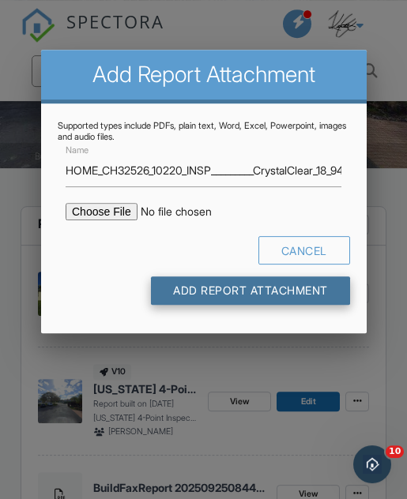
click at [325, 295] on input "Add Report Attachment" at bounding box center [250, 291] width 199 height 28
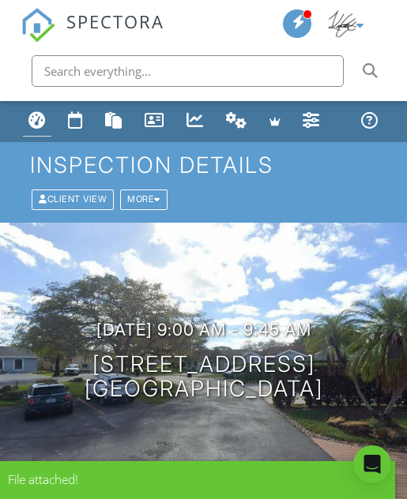
click at [34, 124] on div "Dashboard" at bounding box center [36, 119] width 17 height 17
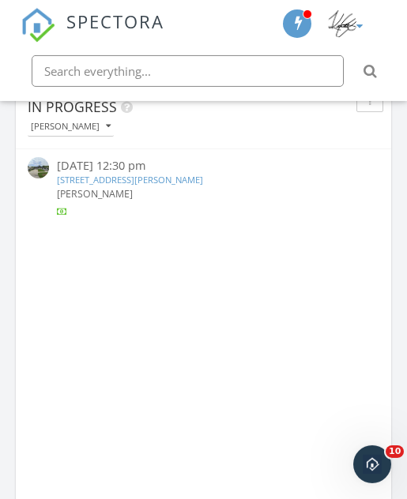
scroll to position [1162, 0]
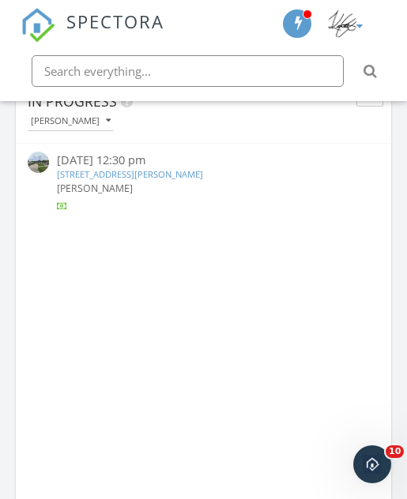
click at [89, 129] on button "[PERSON_NAME]" at bounding box center [71, 120] width 86 height 19
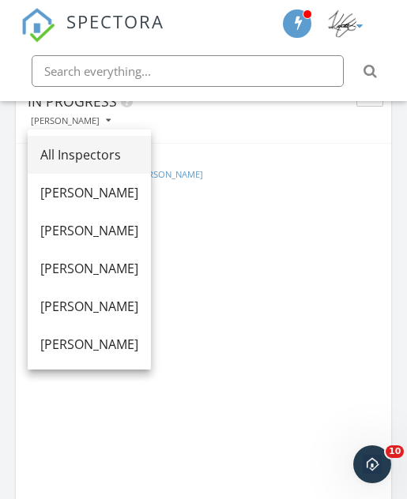
click at [118, 151] on div "All Inspectors" at bounding box center [89, 154] width 98 height 19
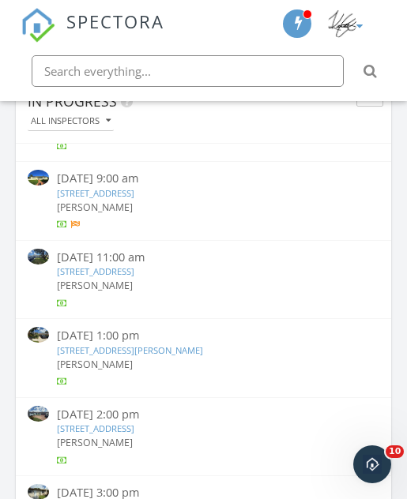
scroll to position [1475, 0]
click at [134, 266] on link "6810 NW 34th Ave, Fort Lauderdale, FL 33309" at bounding box center [95, 272] width 77 height 12
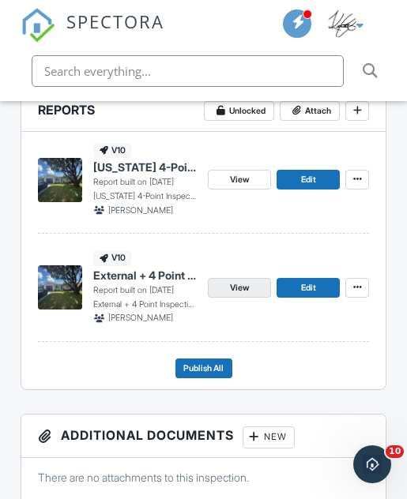
click at [254, 285] on link "View" at bounding box center [239, 288] width 63 height 20
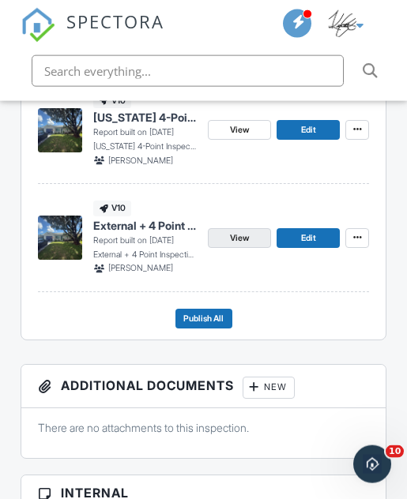
scroll to position [495, 0]
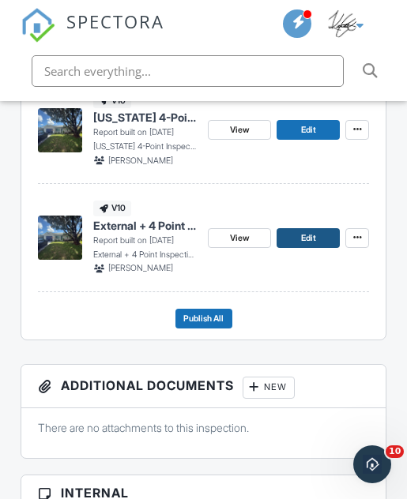
click at [311, 236] on span "Edit" at bounding box center [308, 239] width 15 height 14
click at [320, 238] on link "Edit" at bounding box center [308, 238] width 63 height 20
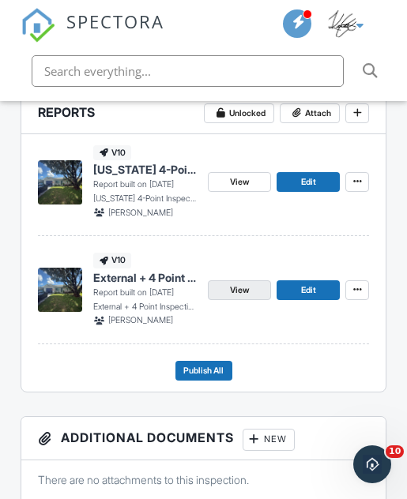
click at [241, 292] on span "View" at bounding box center [239, 291] width 19 height 14
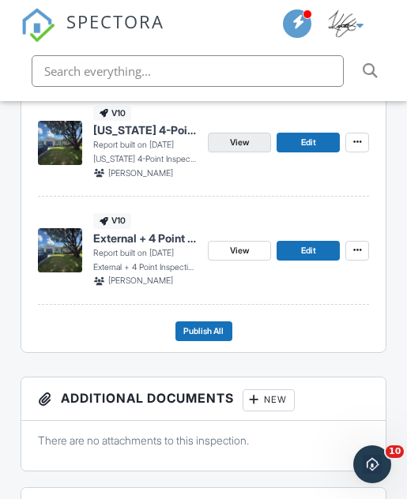
click at [251, 145] on link "View" at bounding box center [239, 143] width 63 height 20
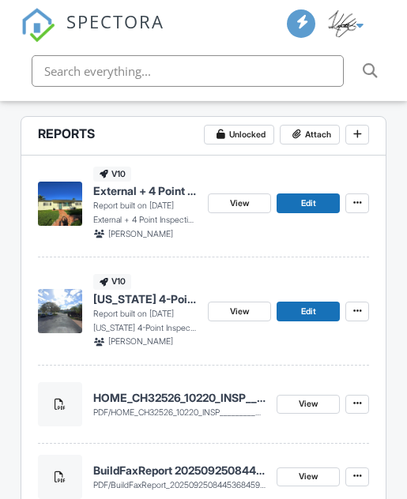
scroll to position [443, 0]
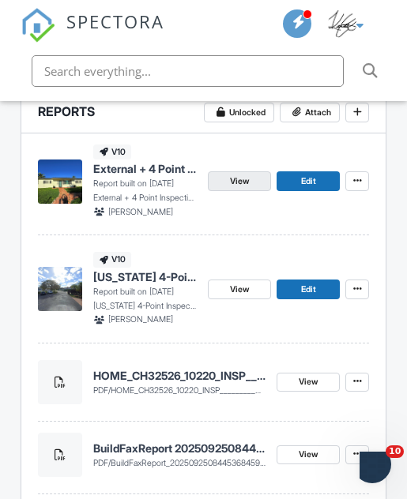
click at [246, 185] on span "View" at bounding box center [239, 182] width 19 height 14
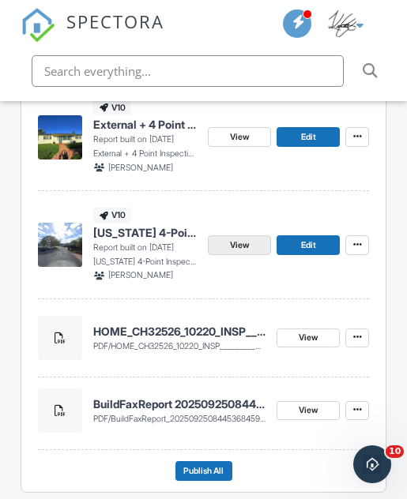
click at [255, 244] on link "View" at bounding box center [239, 246] width 63 height 20
click at [248, 242] on span "View" at bounding box center [239, 246] width 19 height 14
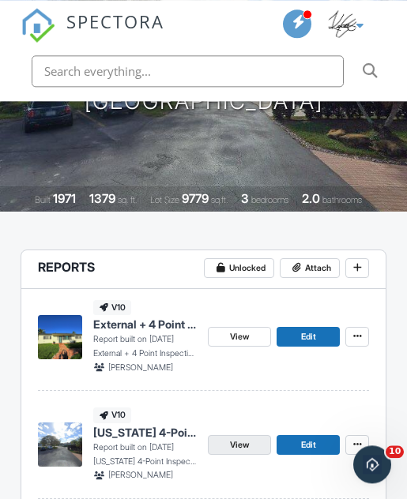
scroll to position [487, 0]
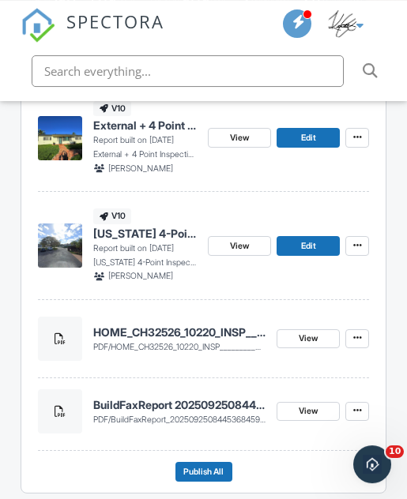
click at [219, 342] on span "HOME_CH32526_10220_INSP_________CrystalClear_18_94_____C_20250929.pdf" at bounding box center [257, 347] width 292 height 10
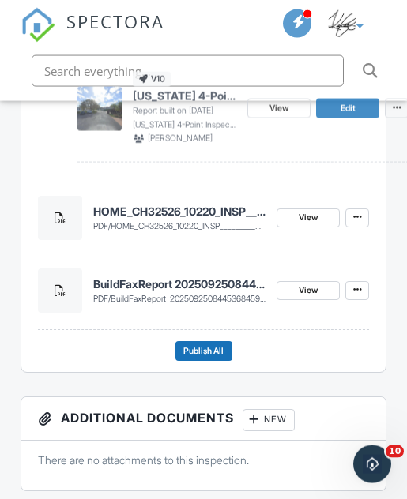
scroll to position [609, 0]
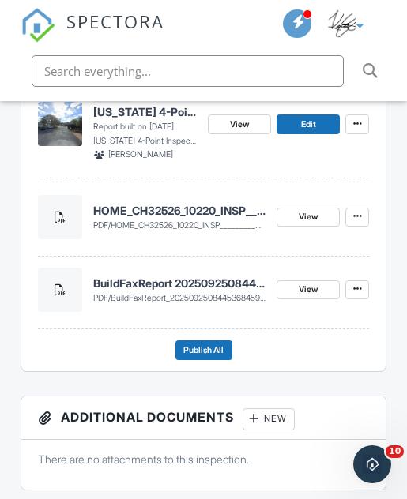
click at [213, 227] on span "HOME_CH32526_10220_INSP_________CrystalClear_18_94_____C_20250929.pdf" at bounding box center [257, 226] width 292 height 10
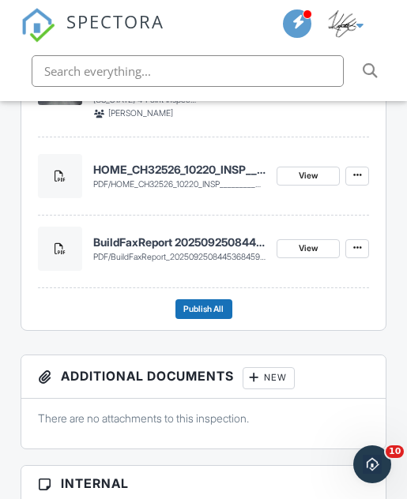
click at [213, 169] on h4 "HOME_CH32526_10220_INSP_________CrystalClear_18_94_____C_20250929" at bounding box center [179, 170] width 173 height 16
